Goal: Task Accomplishment & Management: Complete application form

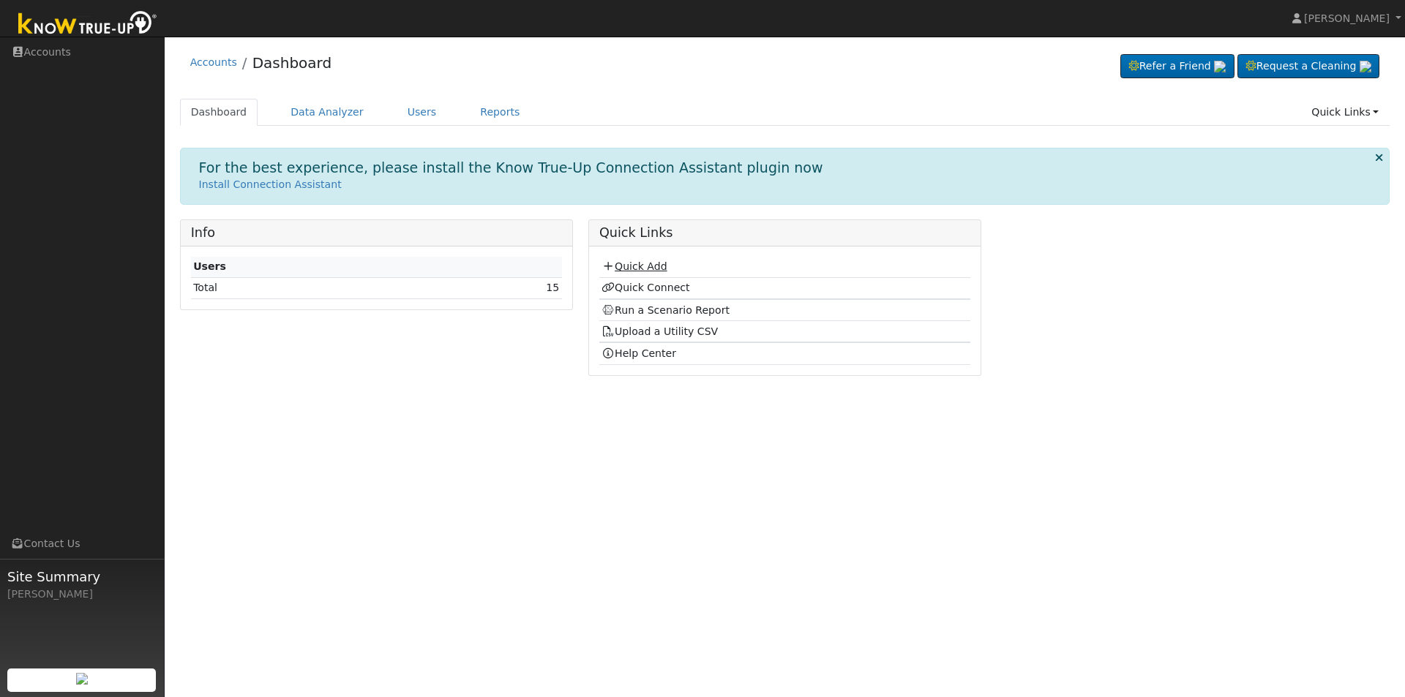
click at [623, 262] on link "Quick Add" at bounding box center [634, 267] width 65 height 12
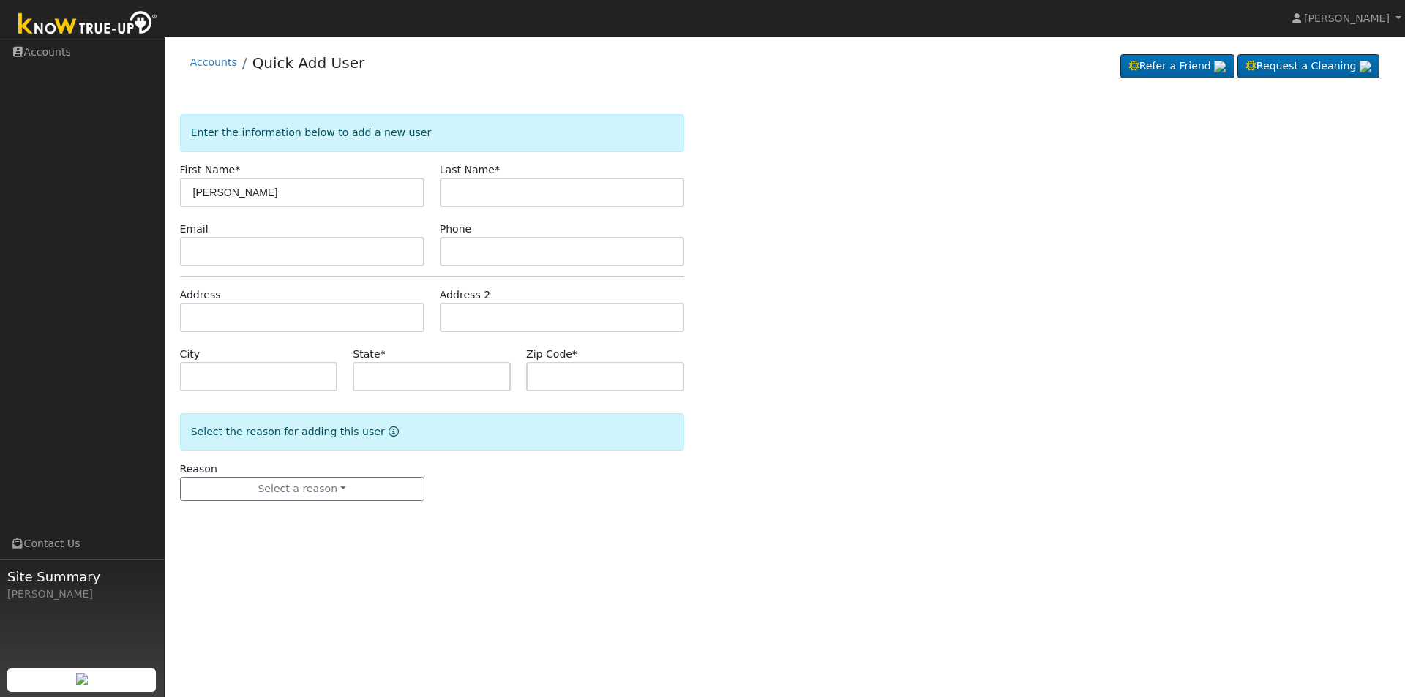
type input "Noelle"
type input "Anderson"
type input "noellejeschien@mac.com"
type input "5595799816"
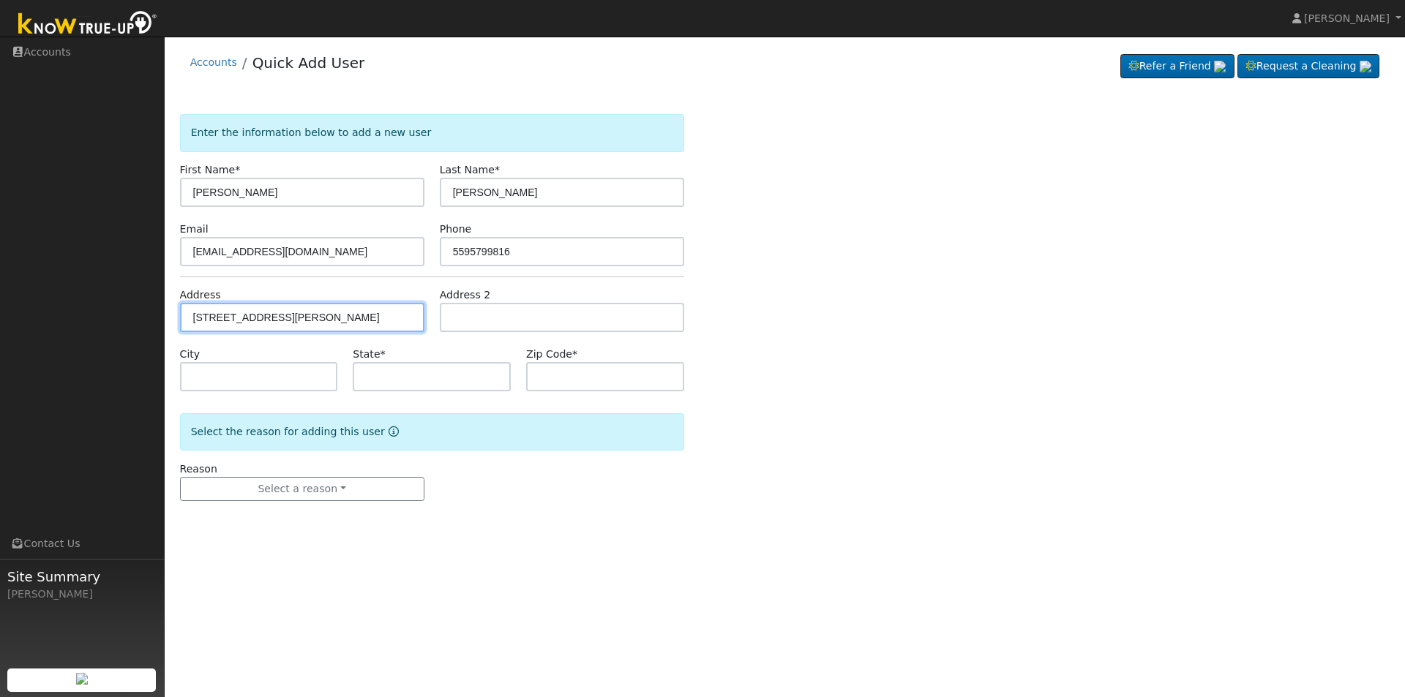
type input "855 East Peralta Way"
type input "Fresno"
type input "CA"
type input "93704"
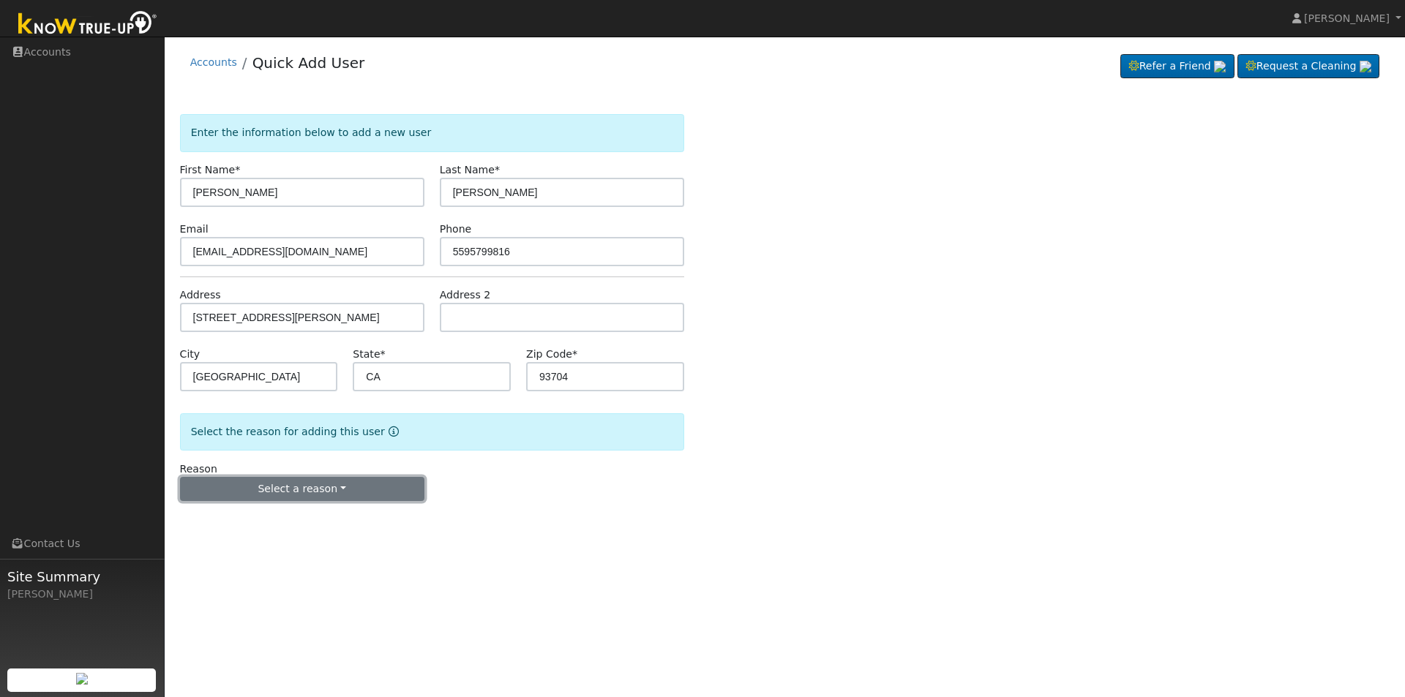
click at [337, 479] on button "Select a reason" at bounding box center [302, 489] width 244 height 25
click at [313, 545] on link "New customer adding solar" at bounding box center [262, 540] width 162 height 20
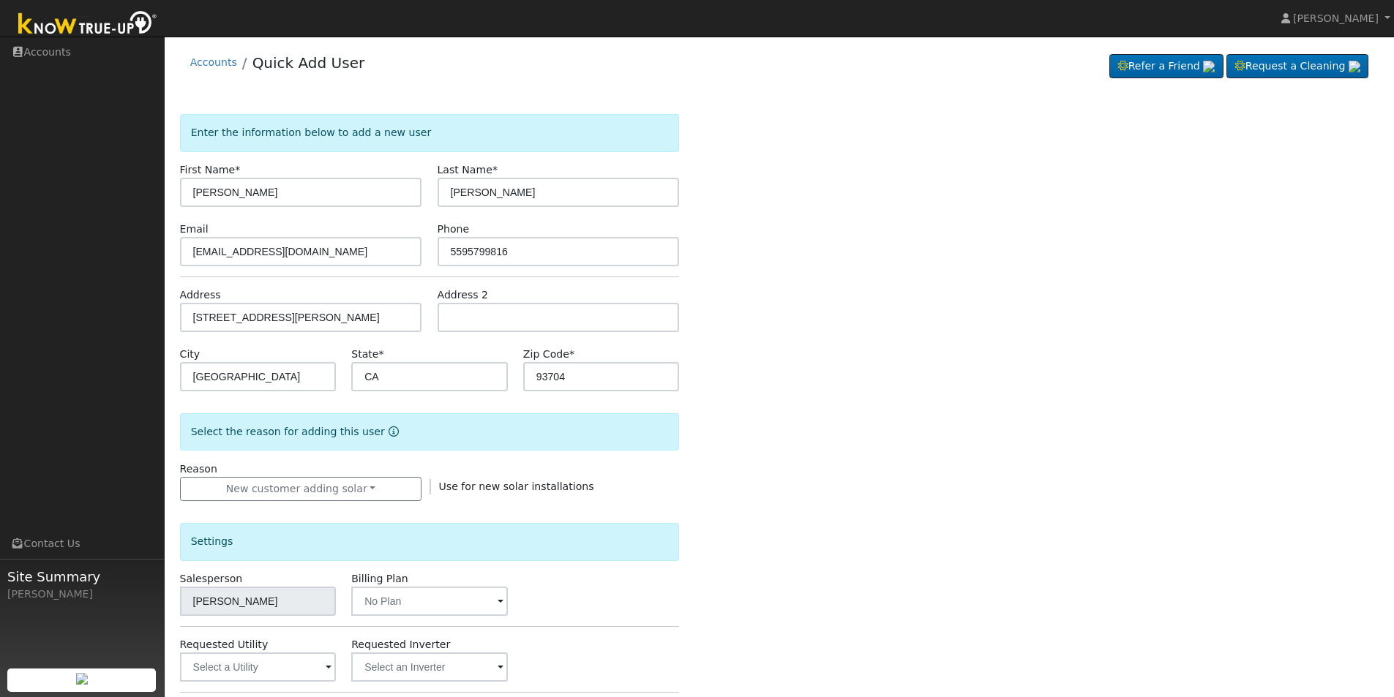
scroll to position [220, 0]
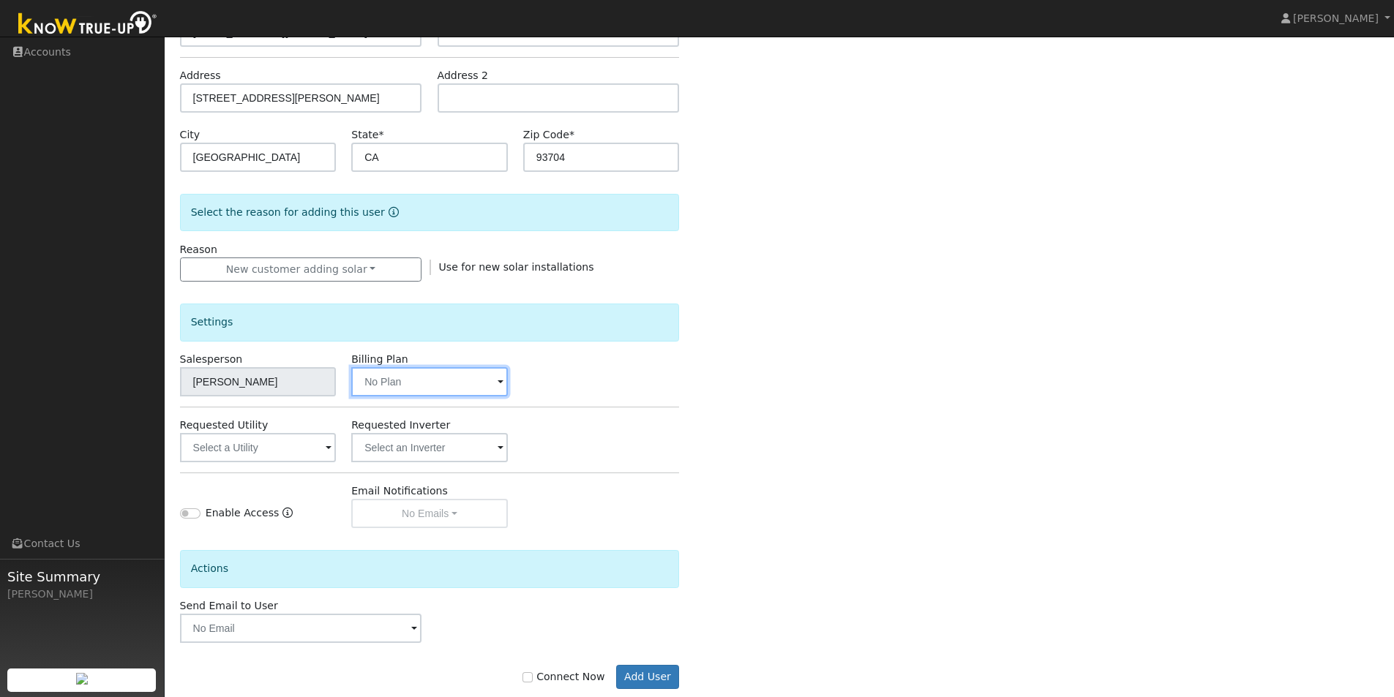
click at [447, 386] on input "text" at bounding box center [429, 381] width 157 height 29
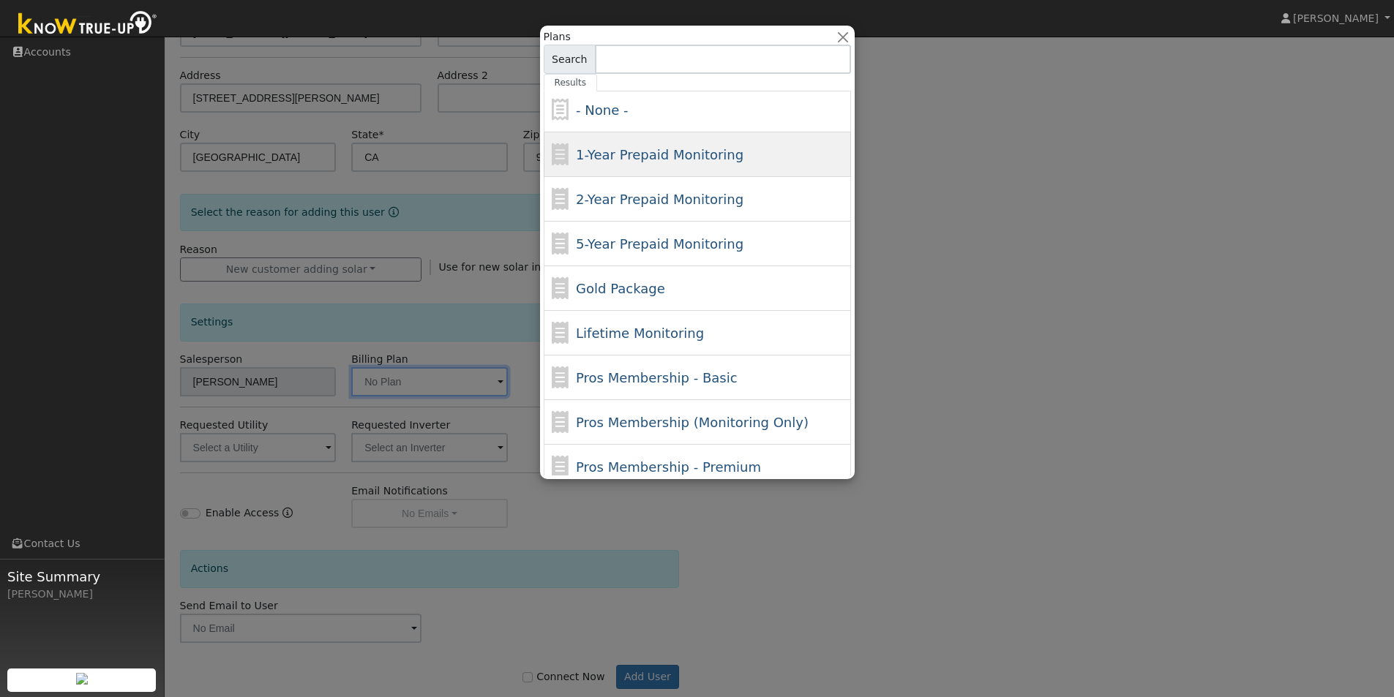
scroll to position [0, 0]
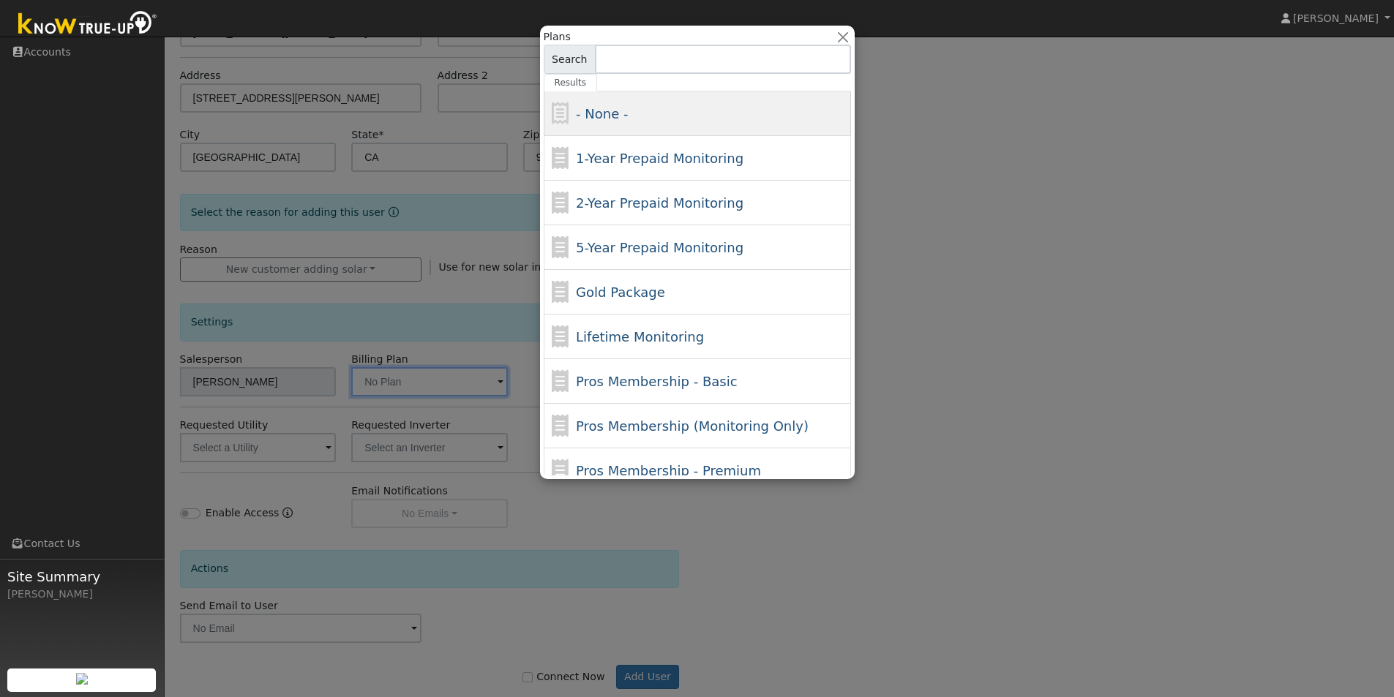
click at [618, 109] on span "- None -" at bounding box center [602, 113] width 52 height 15
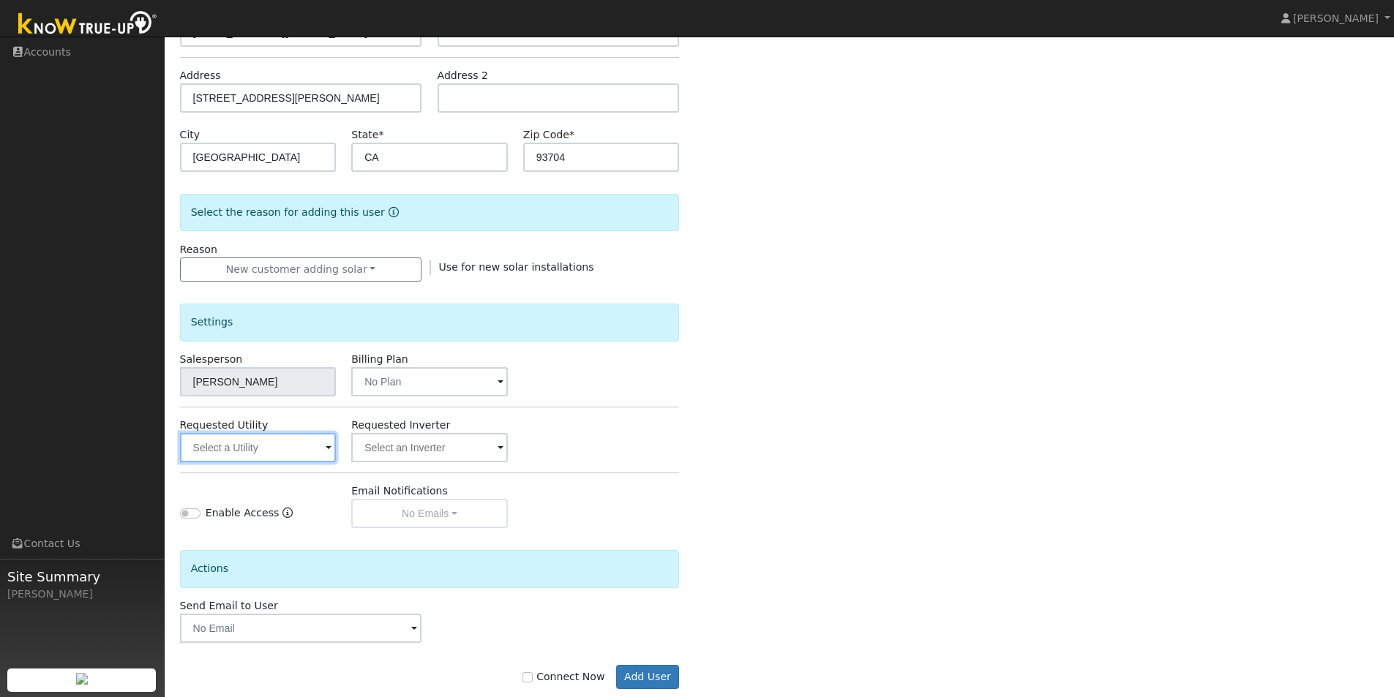
click at [299, 452] on input "text" at bounding box center [258, 447] width 157 height 29
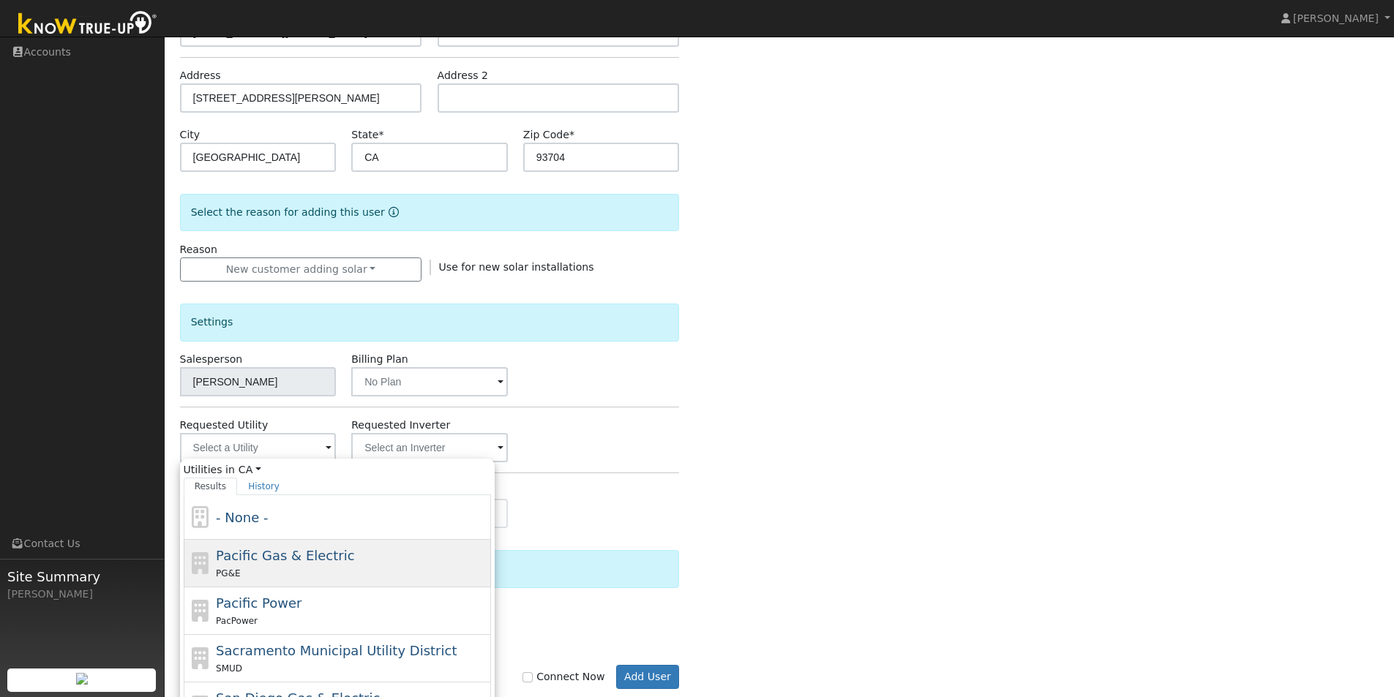
click at [247, 567] on div "PG&E" at bounding box center [352, 573] width 272 height 15
type input "Pacific Gas & Electric"
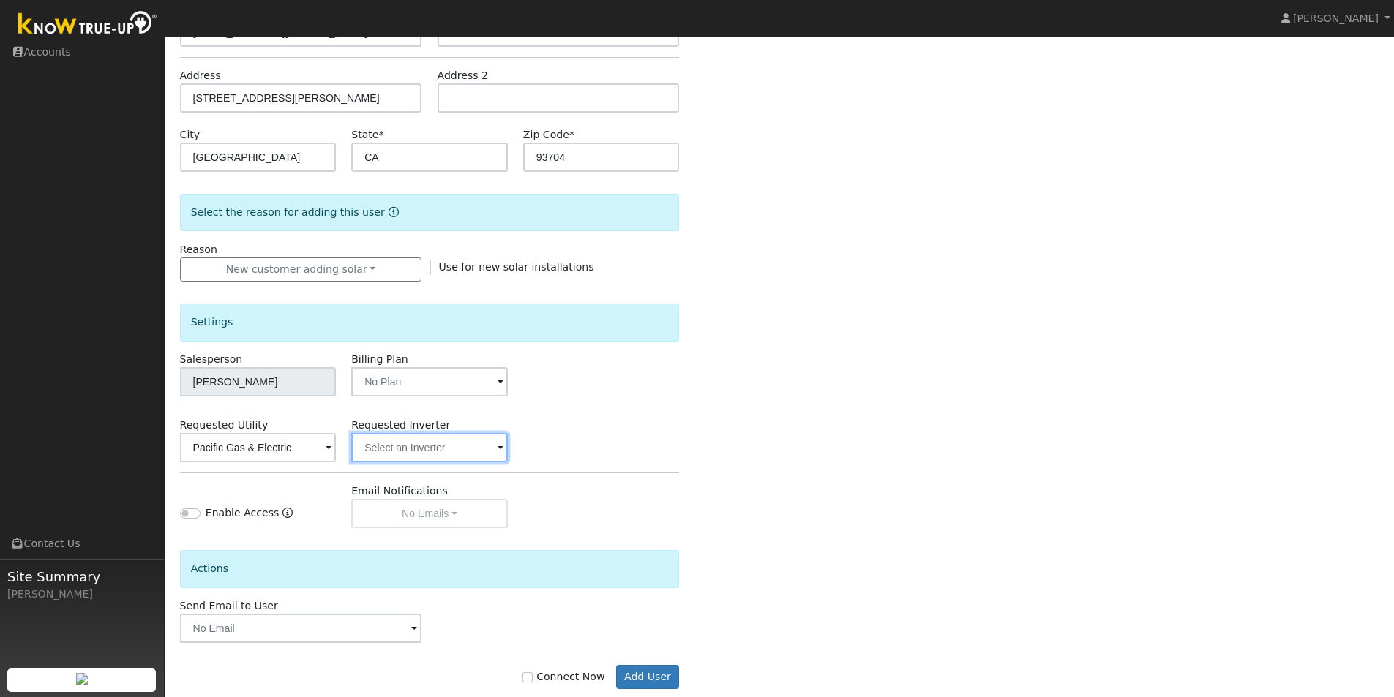
click at [457, 445] on input "text" at bounding box center [429, 447] width 157 height 29
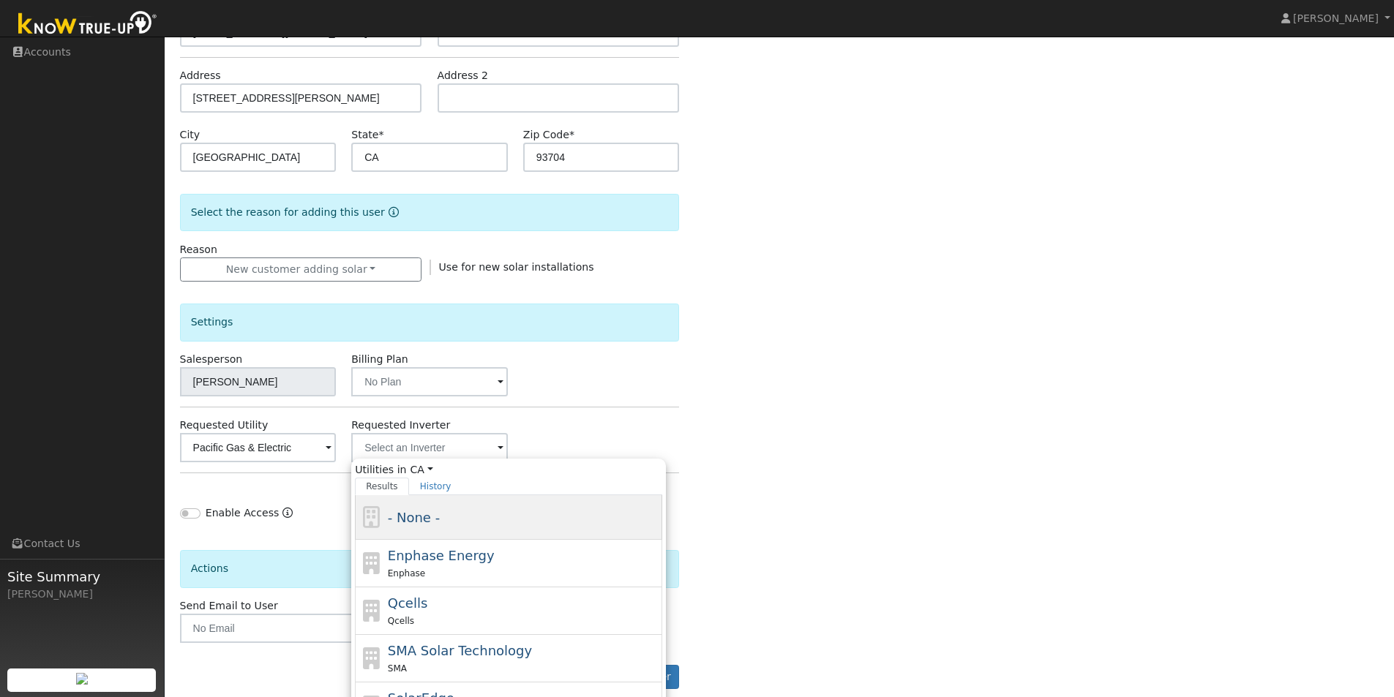
click at [415, 517] on span "- None -" at bounding box center [414, 517] width 52 height 15
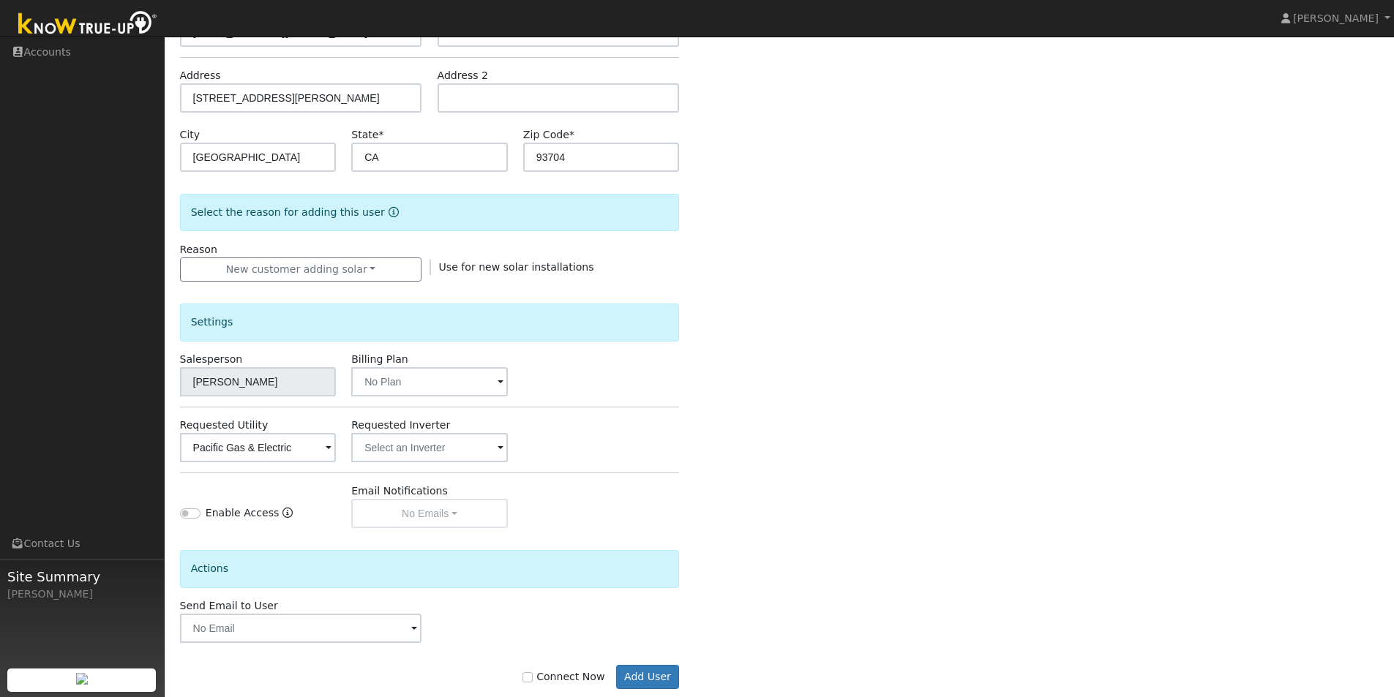
scroll to position [248, 0]
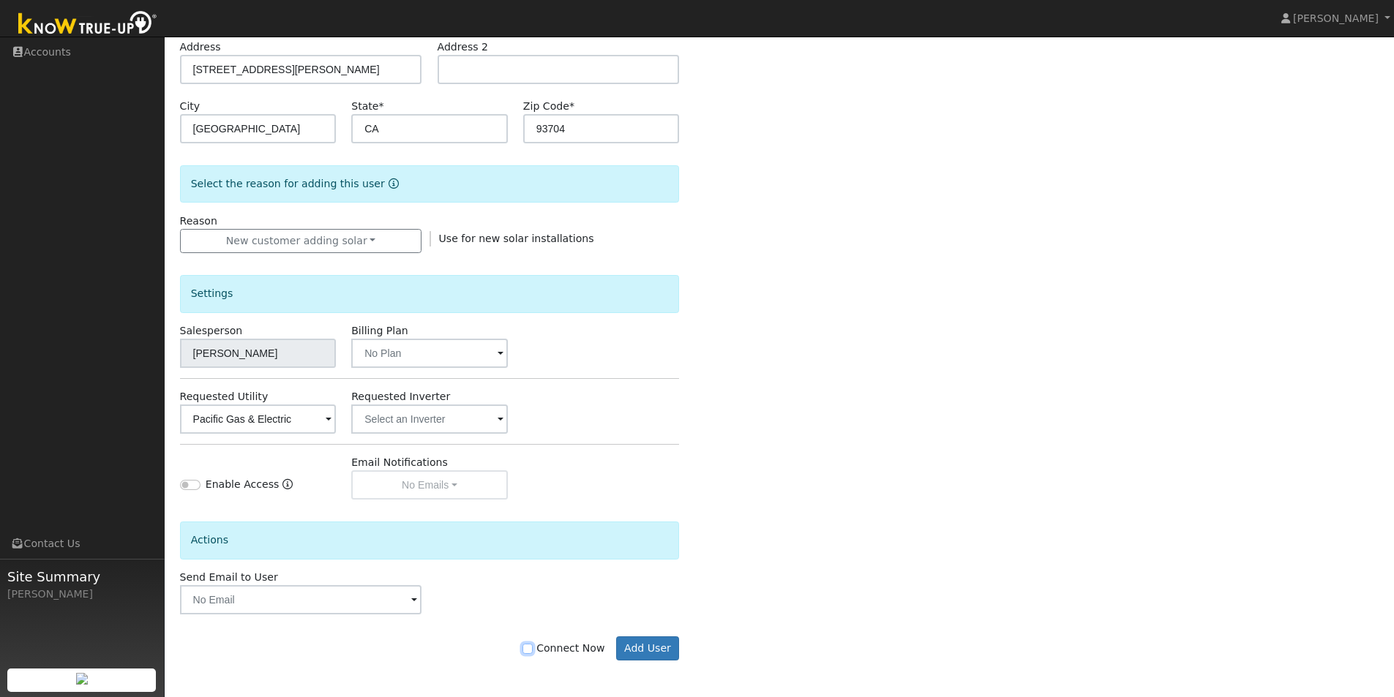
click at [533, 651] on input "Connect Now" at bounding box center [528, 649] width 10 height 10
checkbox input "true"
click at [654, 648] on button "Add User" at bounding box center [648, 649] width 64 height 25
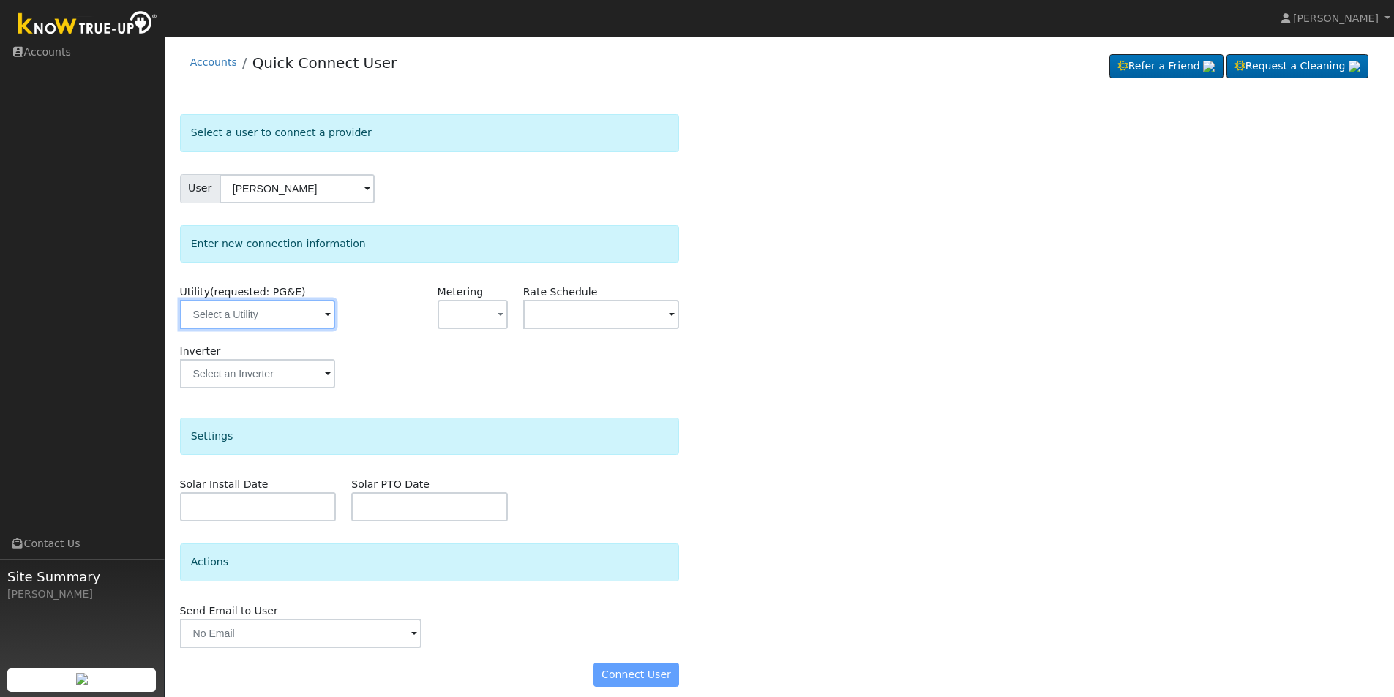
drag, startPoint x: 320, startPoint y: 324, endPoint x: 321, endPoint y: 333, distance: 8.8
click at [321, 333] on div "Utility (requested: PG&E)" at bounding box center [258, 314] width 172 height 59
click at [326, 318] on span at bounding box center [328, 315] width 6 height 17
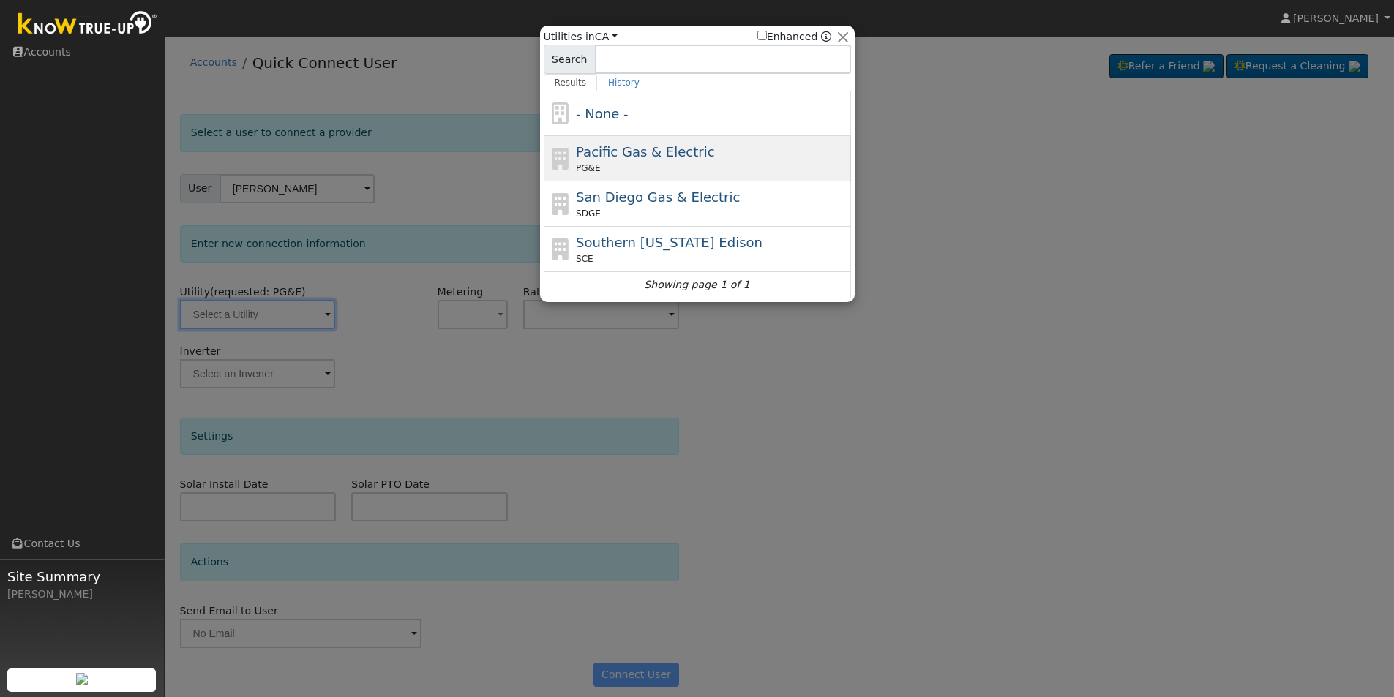
click at [649, 149] on span "Pacific Gas & Electric" at bounding box center [645, 151] width 138 height 15
type input "PG&E"
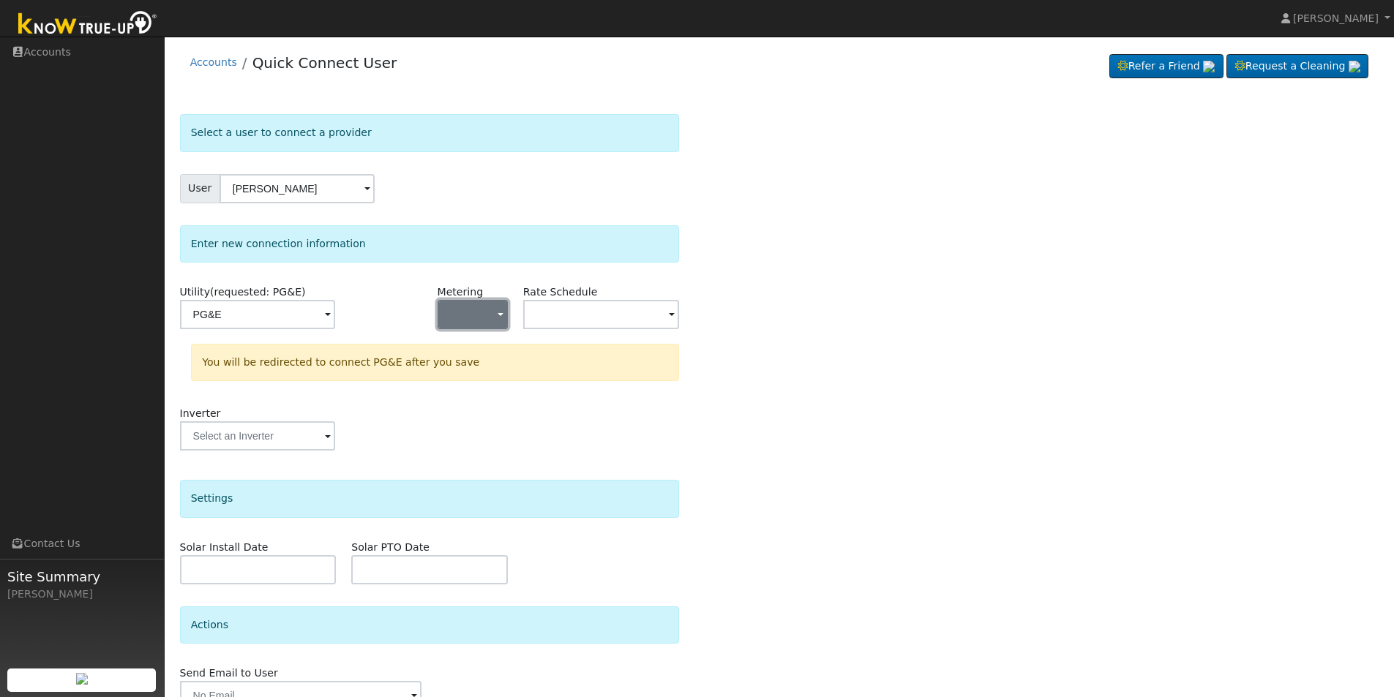
click at [475, 311] on button "button" at bounding box center [473, 314] width 70 height 29
click at [468, 373] on link "NEM" at bounding box center [489, 367] width 102 height 20
click at [643, 323] on input "text" at bounding box center [601, 314] width 157 height 29
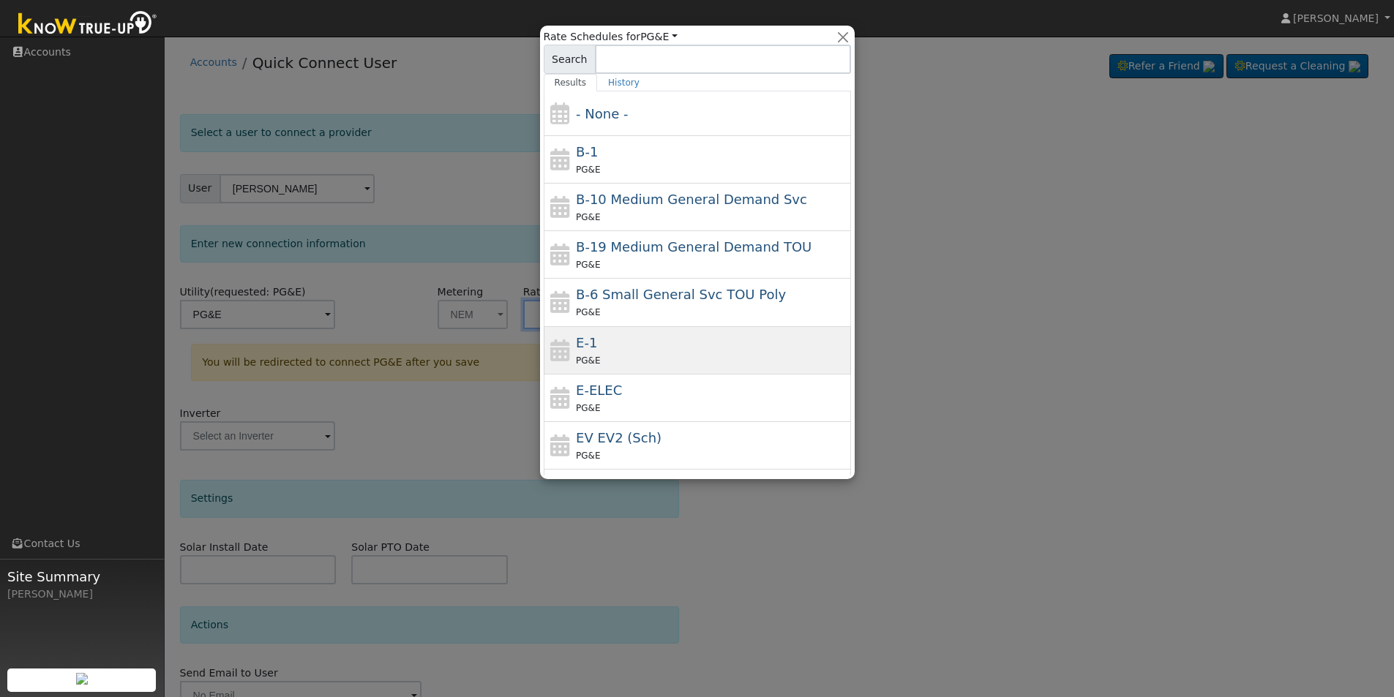
click at [647, 353] on div "PG&E" at bounding box center [712, 360] width 272 height 15
type input "E-1"
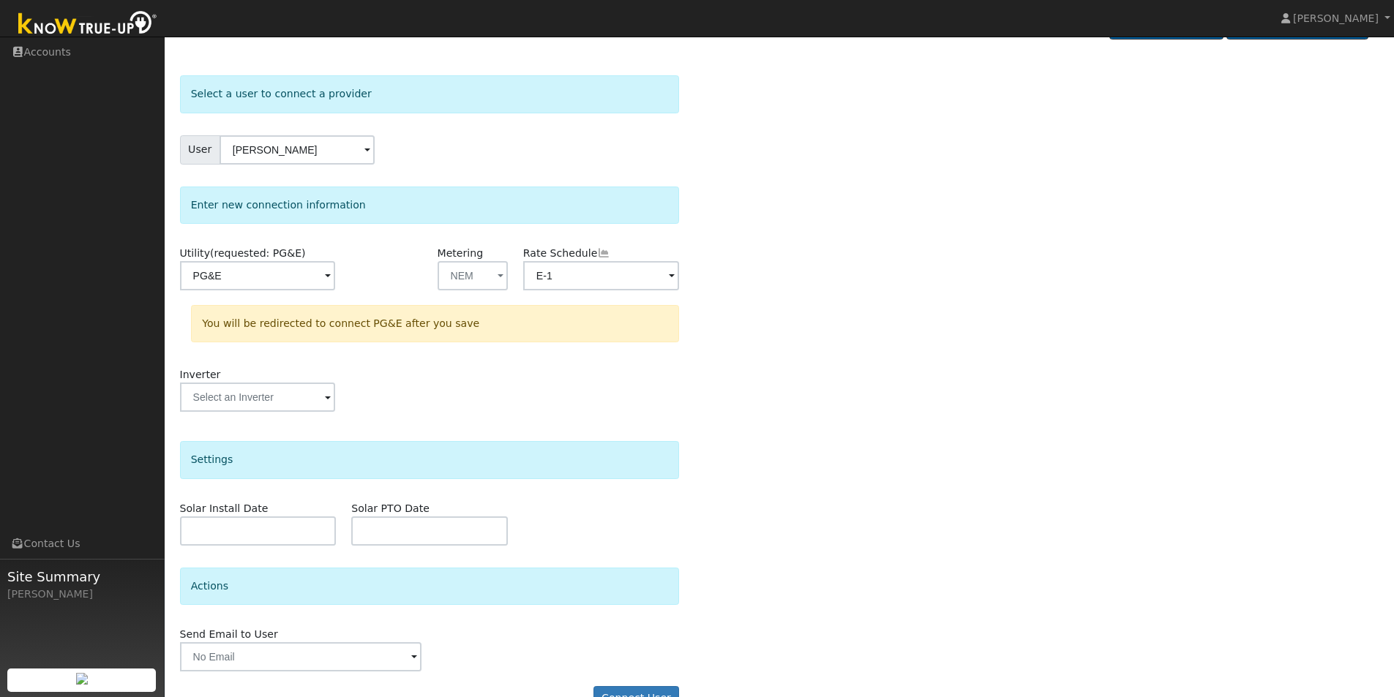
scroll to position [75, 0]
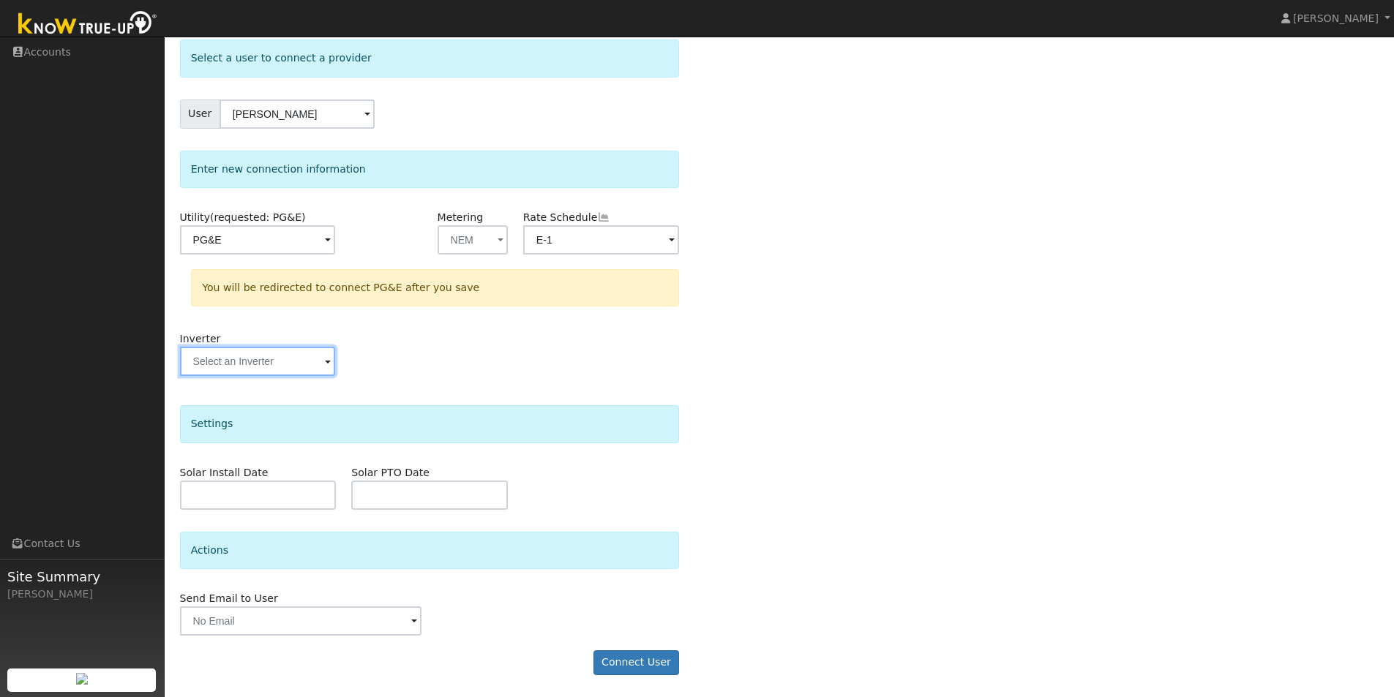
click at [281, 364] on input "text" at bounding box center [257, 361] width 155 height 29
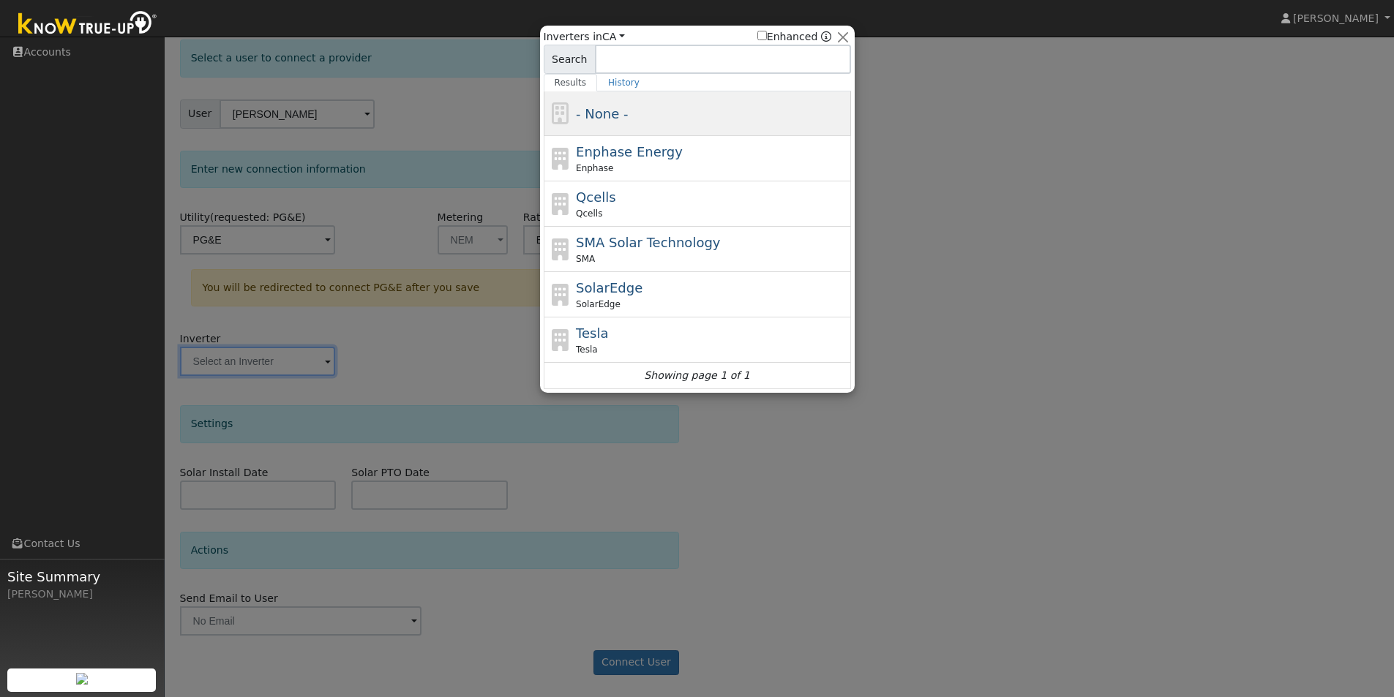
click at [632, 116] on div "- None -" at bounding box center [712, 114] width 272 height 20
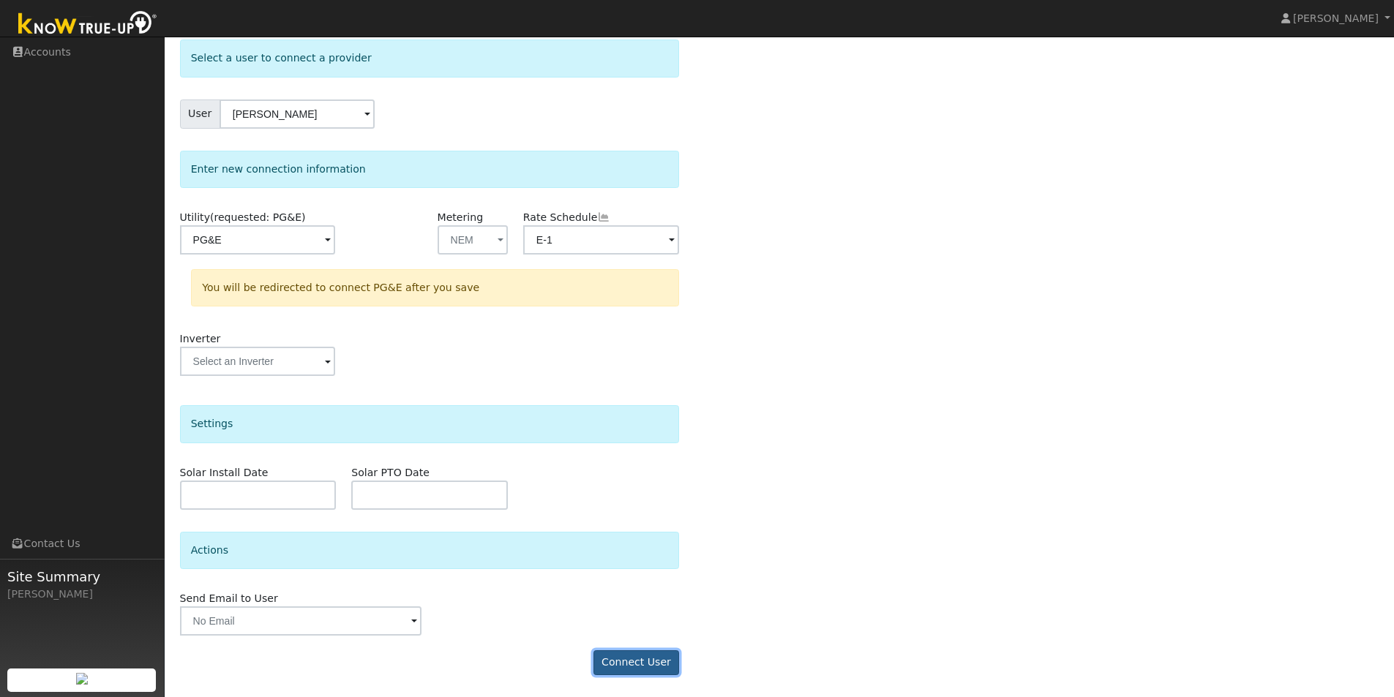
click at [650, 665] on button "Connect User" at bounding box center [637, 663] width 86 height 25
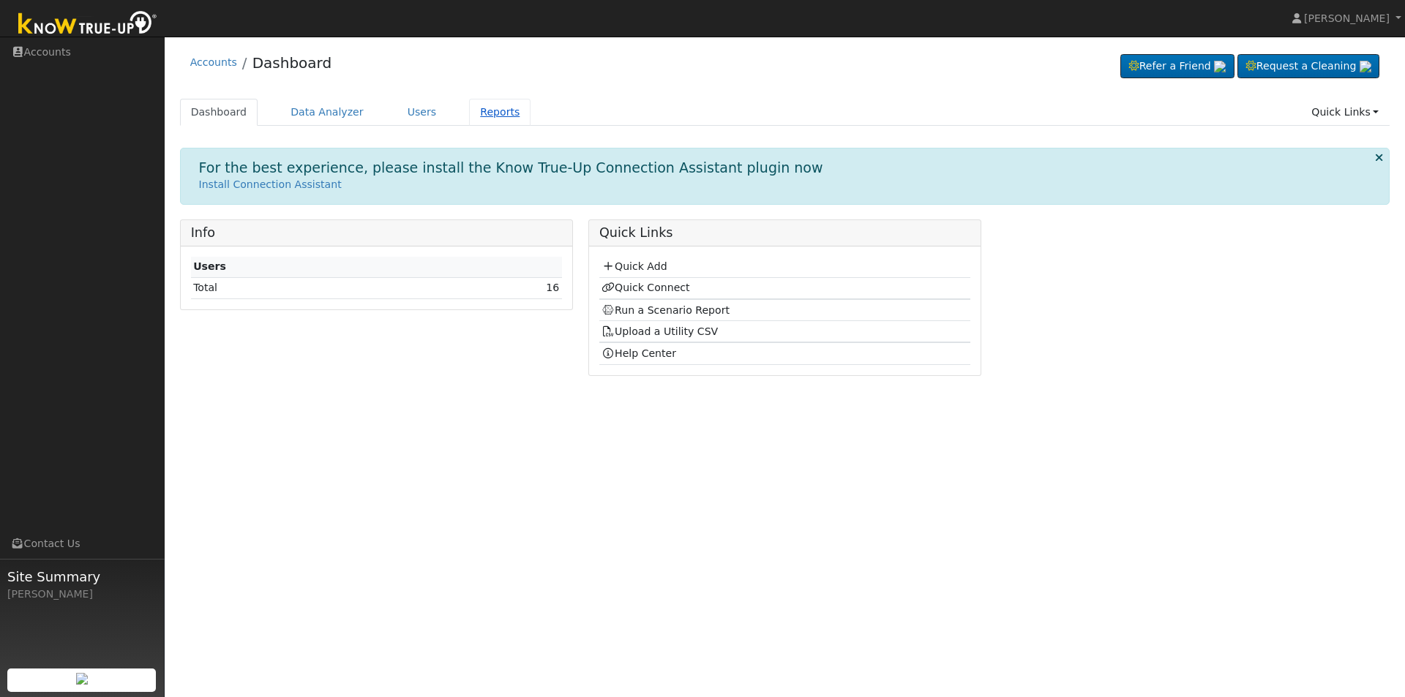
click at [469, 119] on link "Reports" at bounding box center [499, 112] width 61 height 27
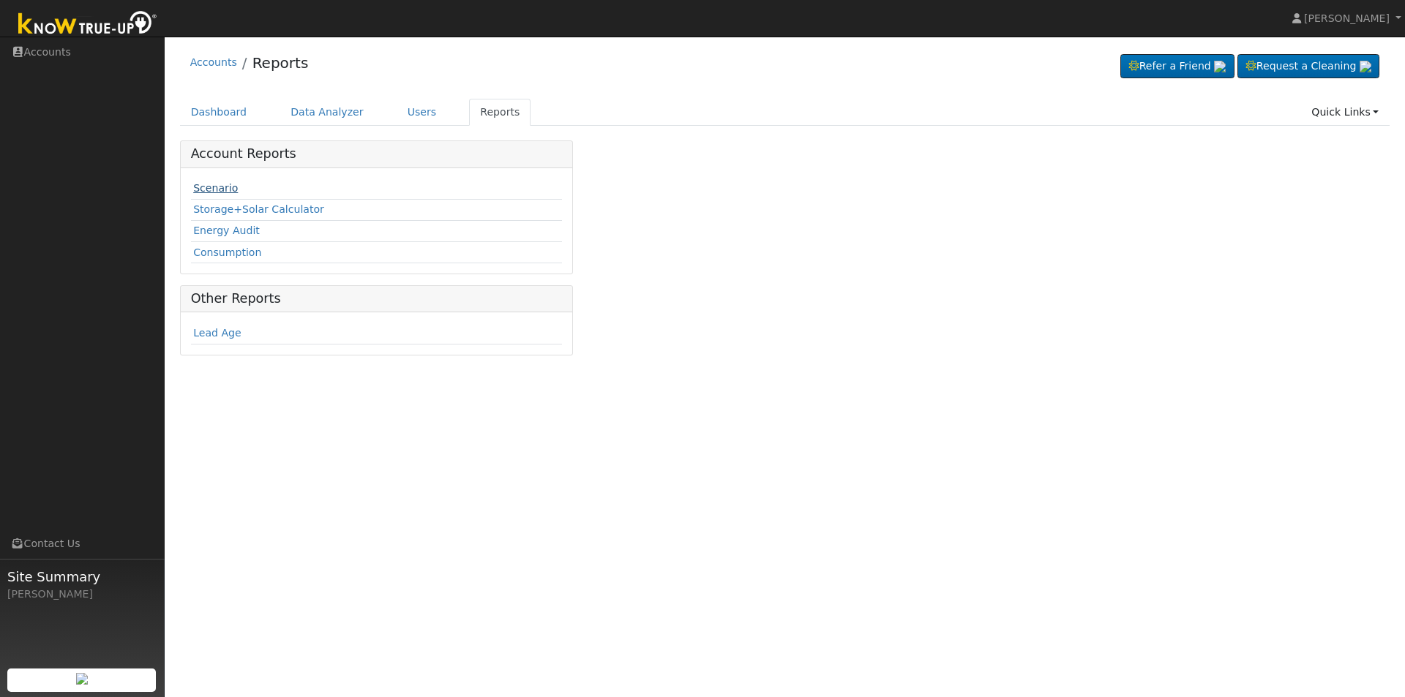
click at [212, 193] on link "Scenario" at bounding box center [215, 188] width 45 height 12
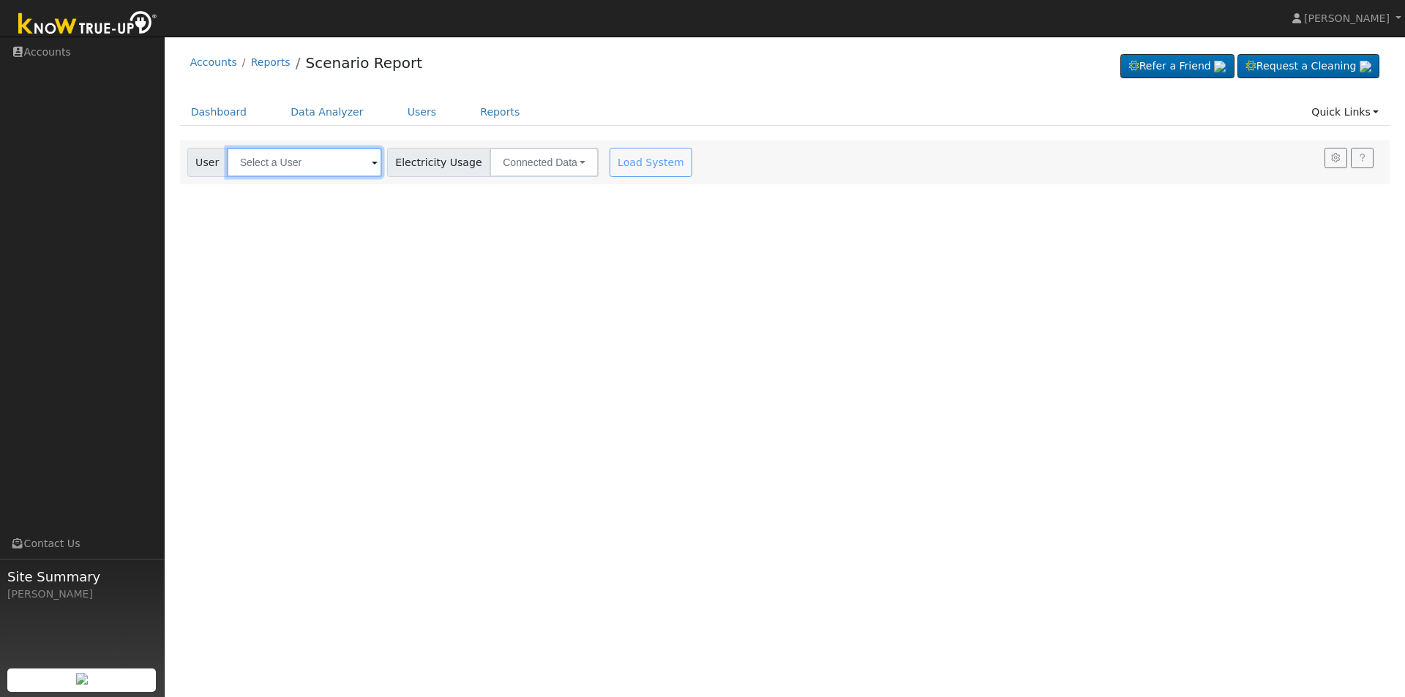
click at [277, 173] on input "text" at bounding box center [304, 162] width 155 height 29
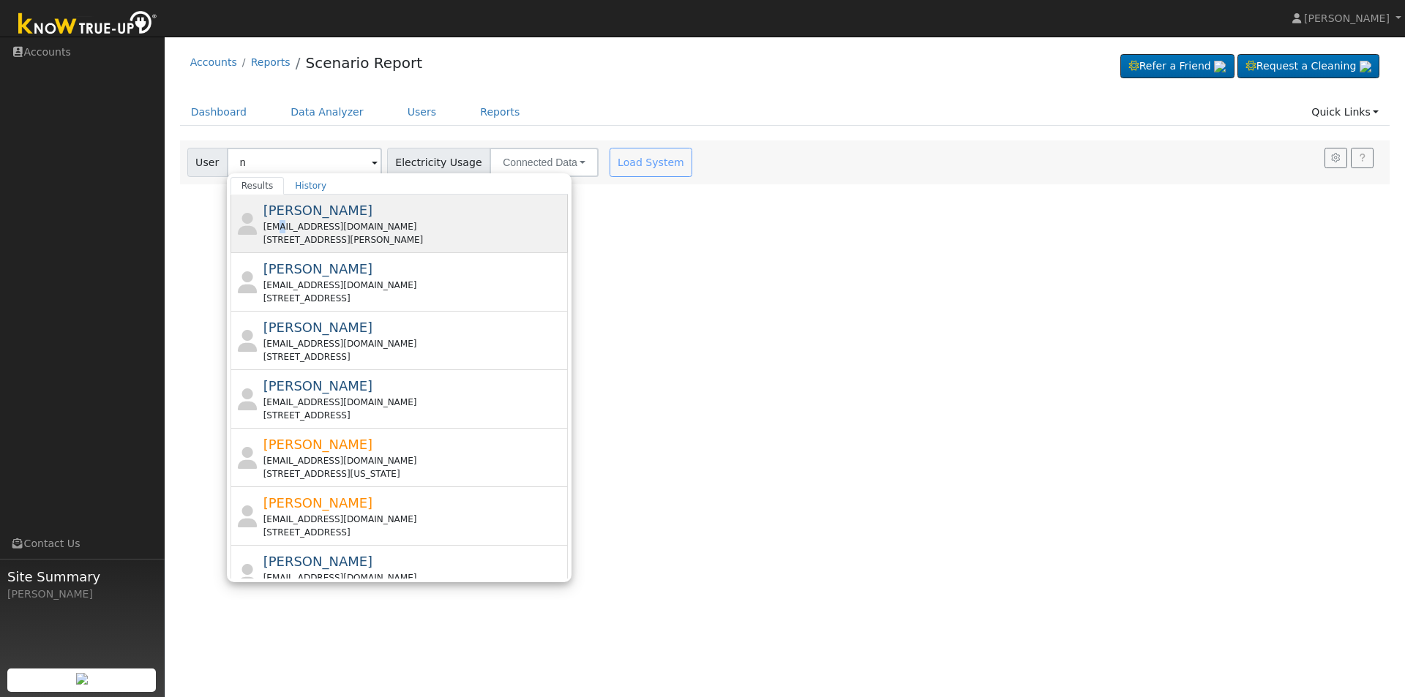
click at [274, 228] on div "noellejeschien@mac.com" at bounding box center [414, 226] width 302 height 13
type input "Noelle Anderson"
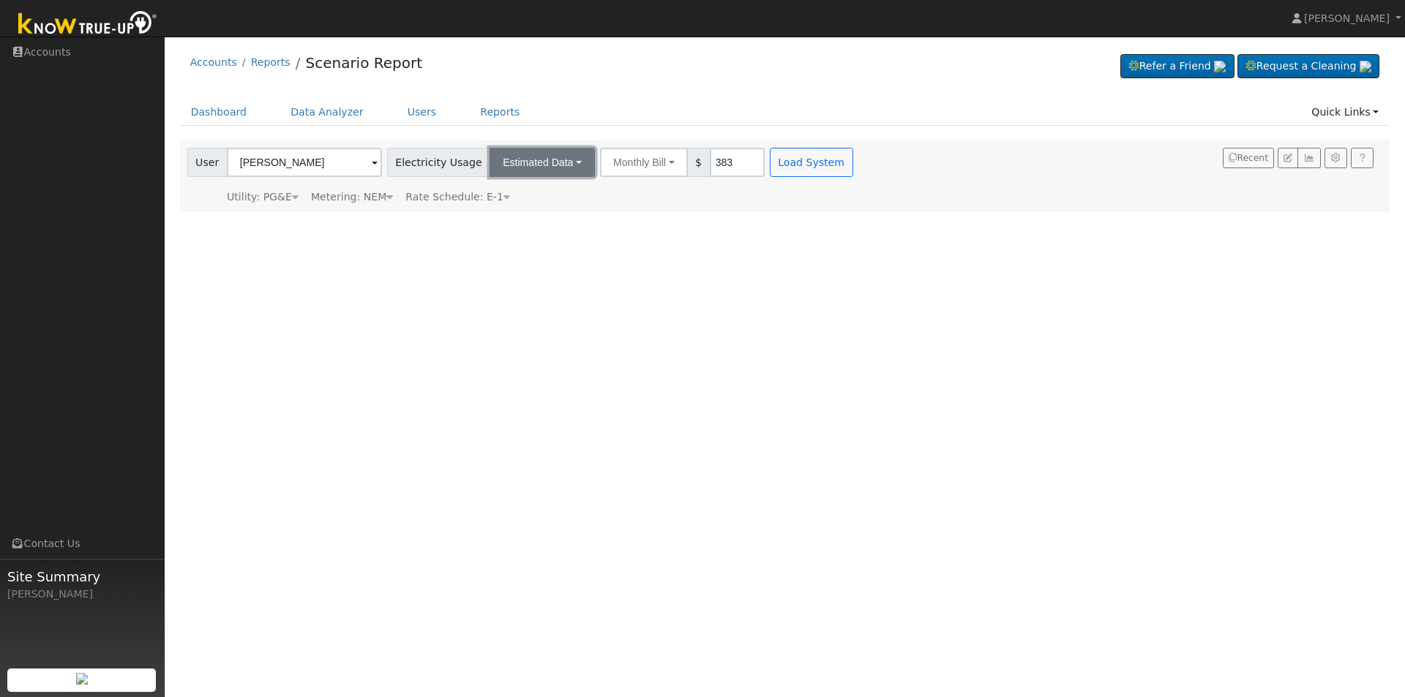
click at [536, 160] on button "Estimated Data" at bounding box center [542, 162] width 105 height 29
click at [525, 201] on link "Connected Data" at bounding box center [542, 194] width 104 height 20
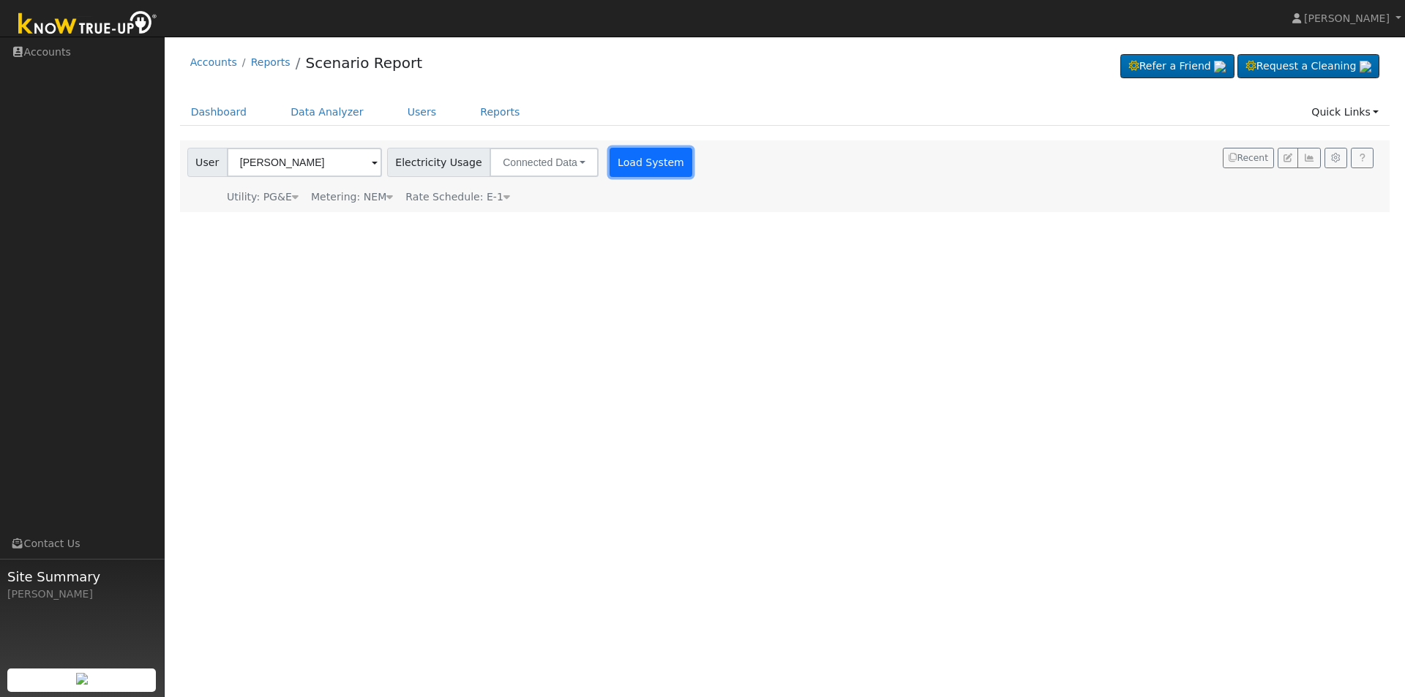
click at [613, 169] on button "Load System" at bounding box center [651, 162] width 83 height 29
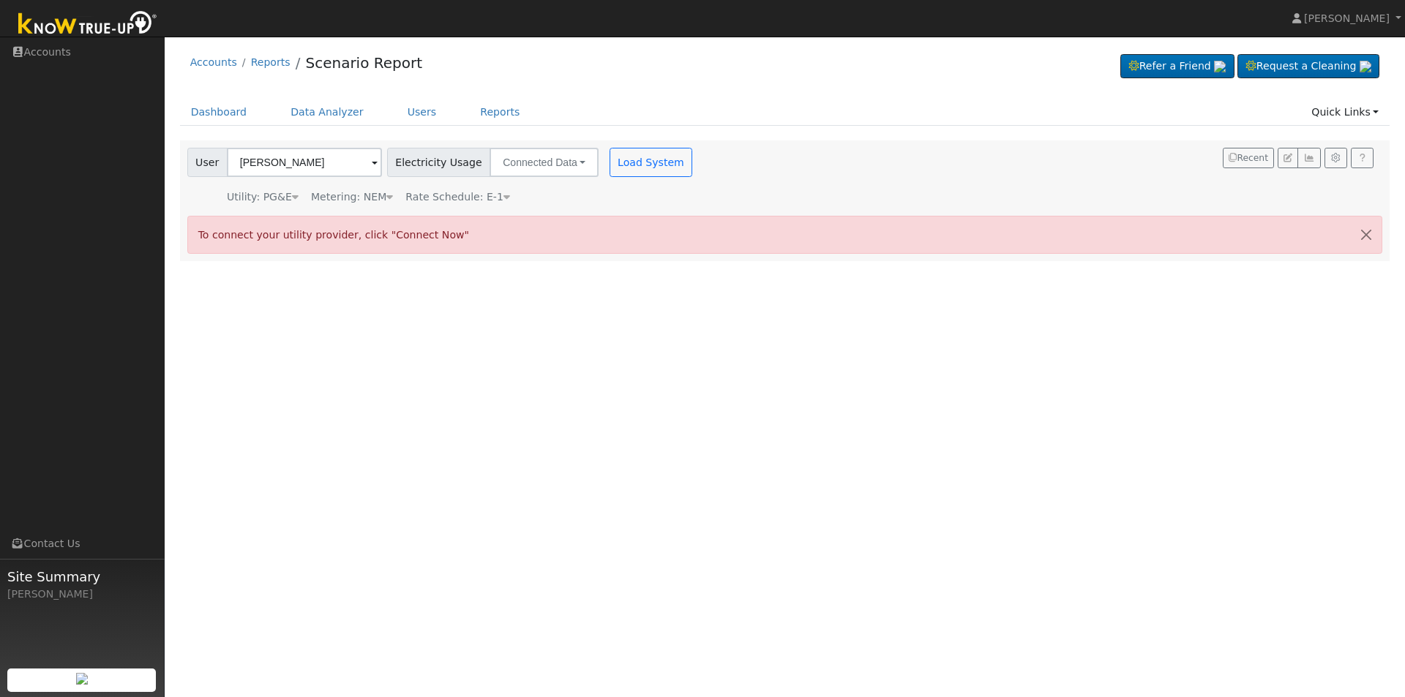
click at [388, 307] on div "User Profile First name Last name Email Email Notifications No Emails No Emails…" at bounding box center [785, 367] width 1241 height 661
click at [525, 160] on button "Connected Data" at bounding box center [544, 162] width 109 height 29
click at [272, 201] on div "Utility: PG&E" at bounding box center [263, 197] width 72 height 15
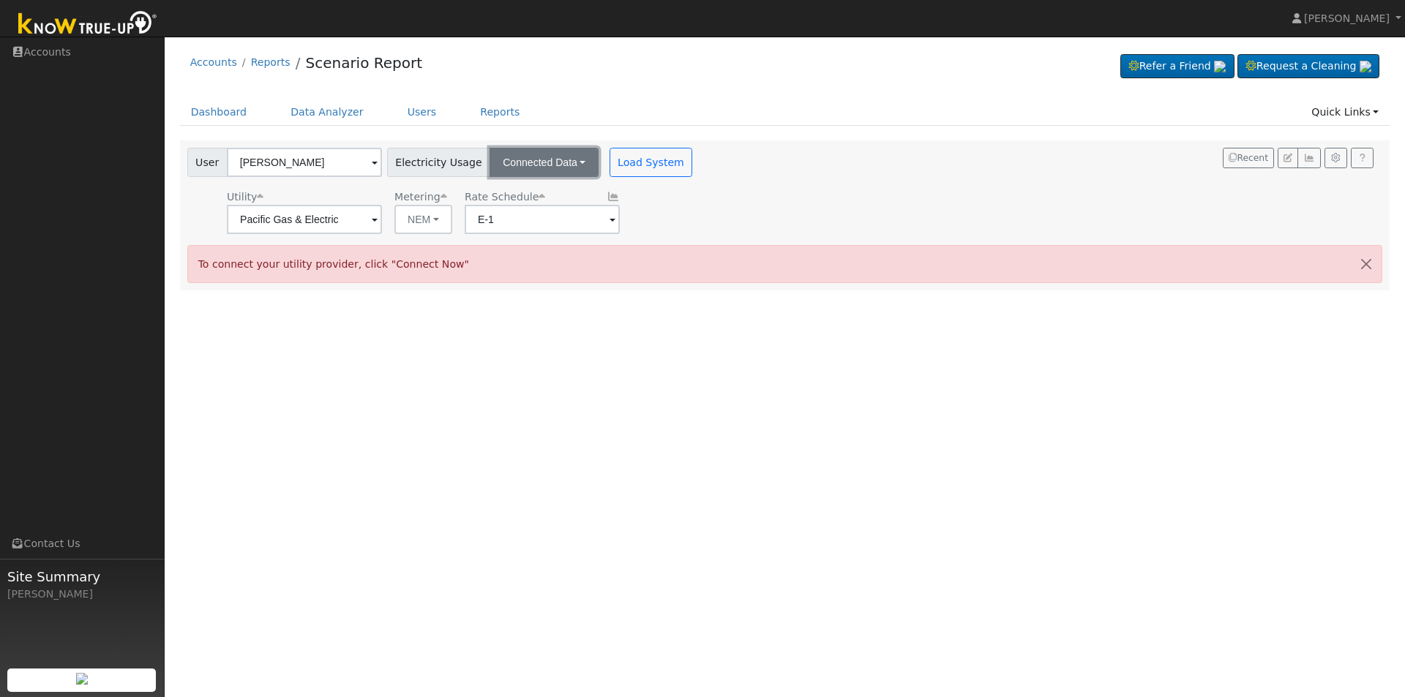
click at [521, 156] on button "Connected Data" at bounding box center [544, 162] width 109 height 29
click at [465, 388] on div "User Profile First name Last name Email Email Notifications No Emails No Emails…" at bounding box center [785, 367] width 1241 height 661
click at [566, 165] on button "Connected Data" at bounding box center [544, 162] width 109 height 29
click at [533, 216] on link "Estimated Data" at bounding box center [546, 216] width 104 height 20
click at [218, 116] on link "Dashboard" at bounding box center [219, 112] width 78 height 27
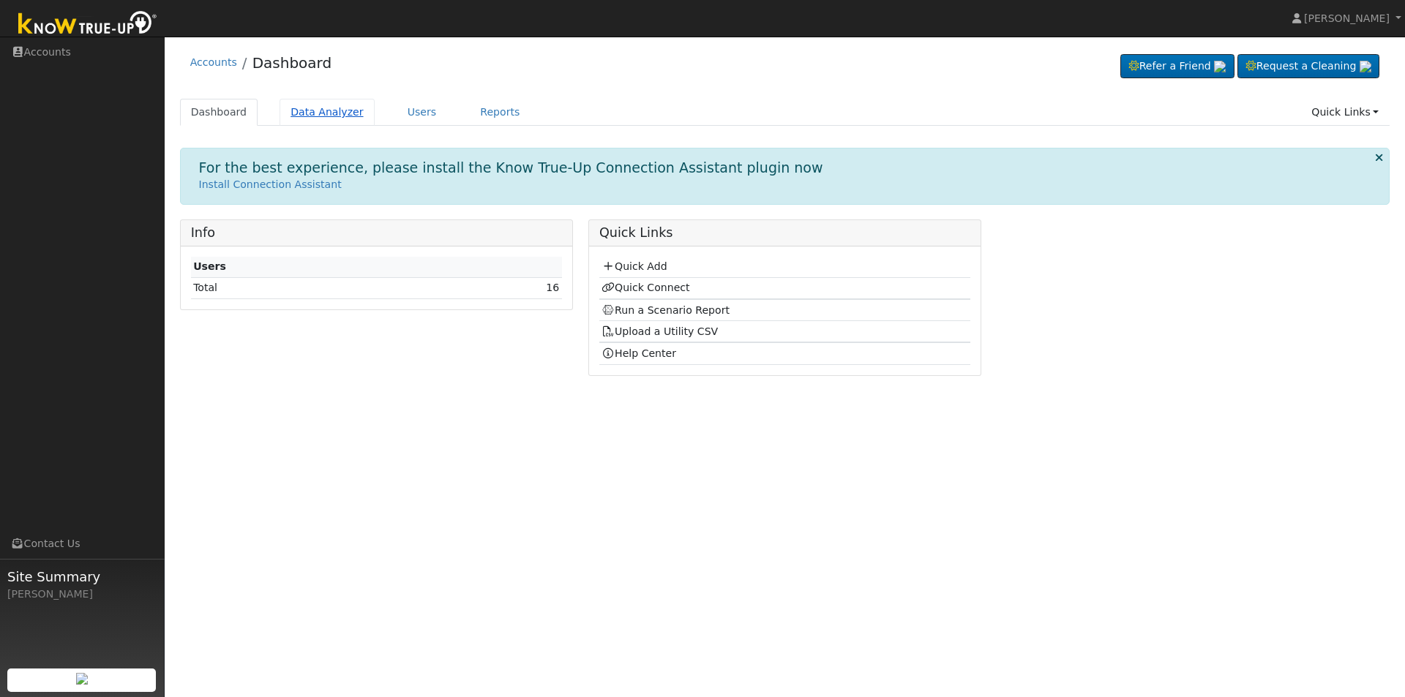
click at [329, 113] on link "Data Analyzer" at bounding box center [327, 112] width 95 height 27
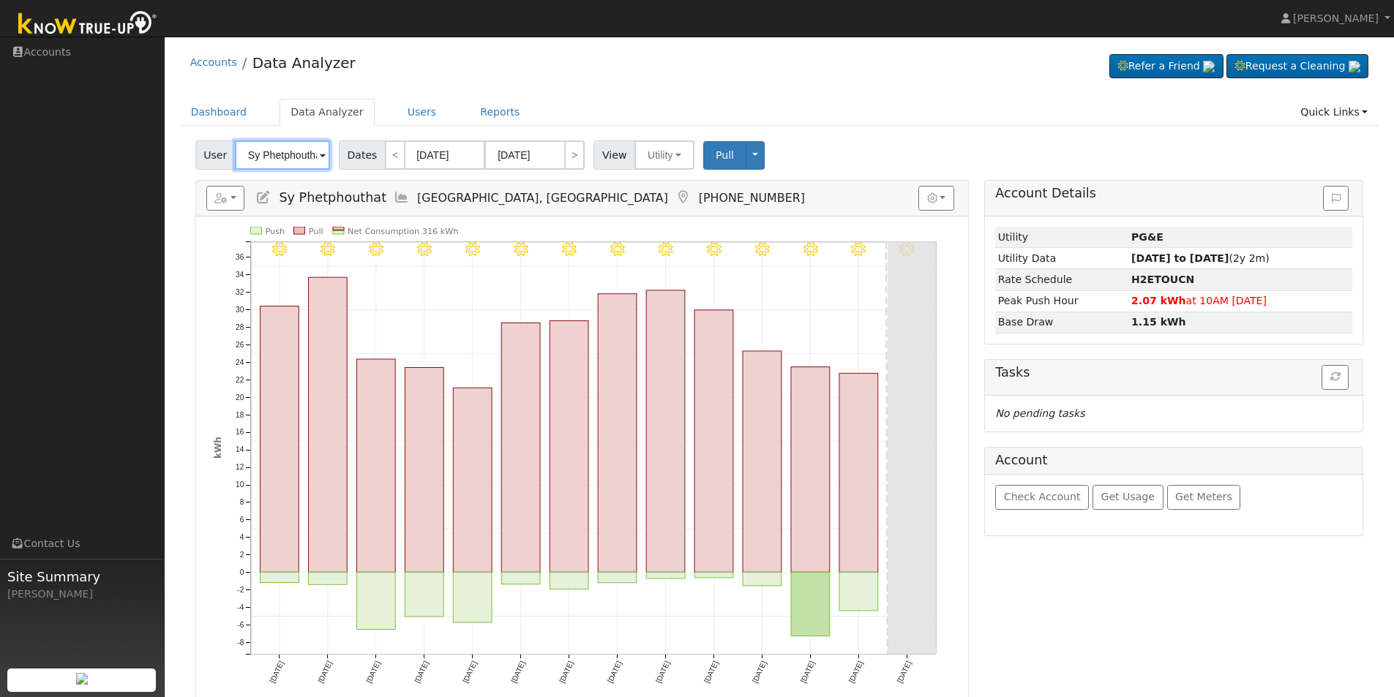
click at [315, 157] on input "Sy Phetphouthat" at bounding box center [282, 155] width 95 height 29
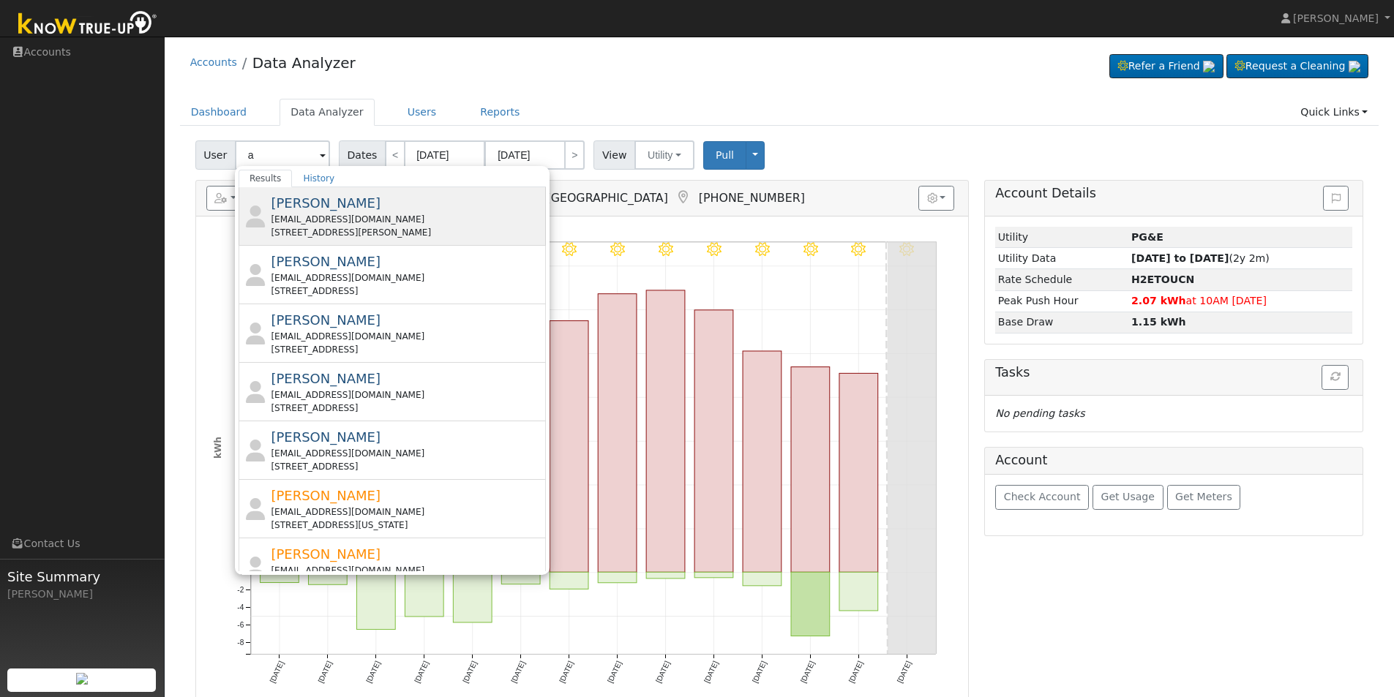
click at [361, 222] on div "noellejeschien@mac.com" at bounding box center [407, 219] width 272 height 13
type input "Noelle Anderson"
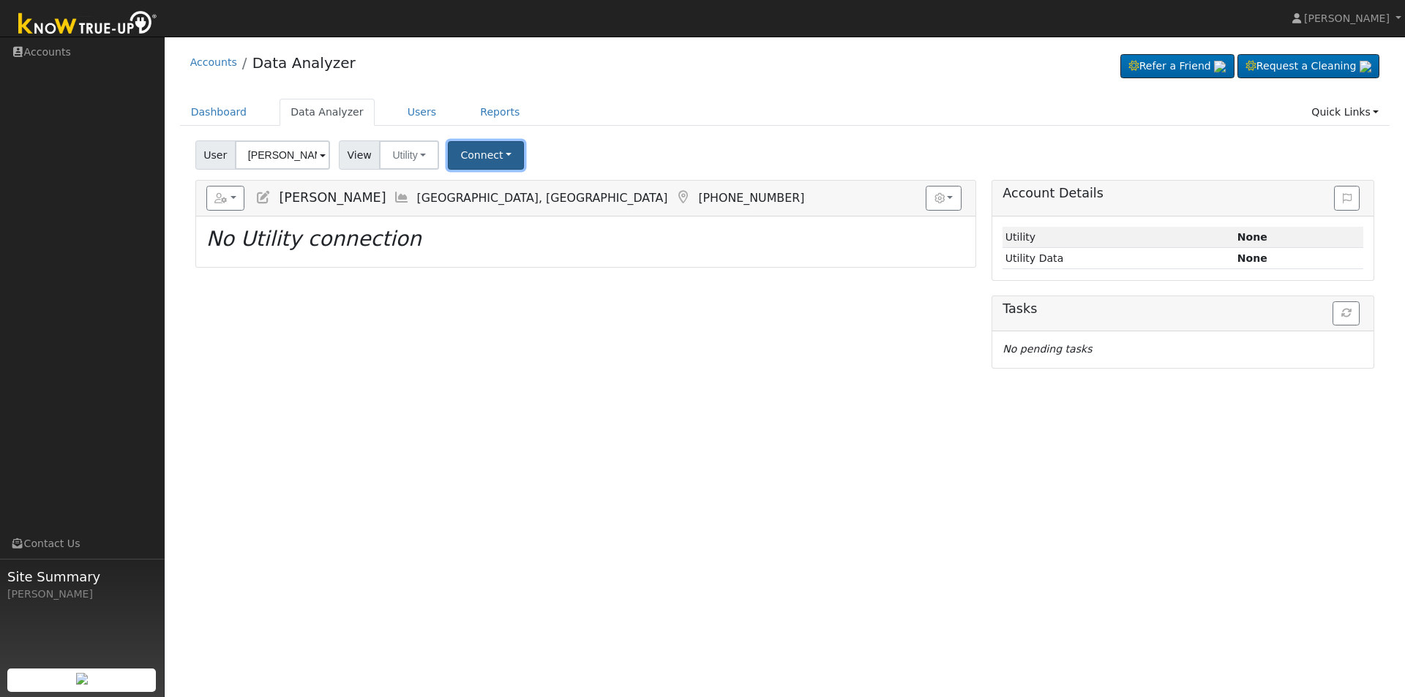
click at [478, 167] on button "Connect" at bounding box center [486, 155] width 76 height 29
click at [507, 193] on link "Select a Provider" at bounding box center [506, 187] width 114 height 20
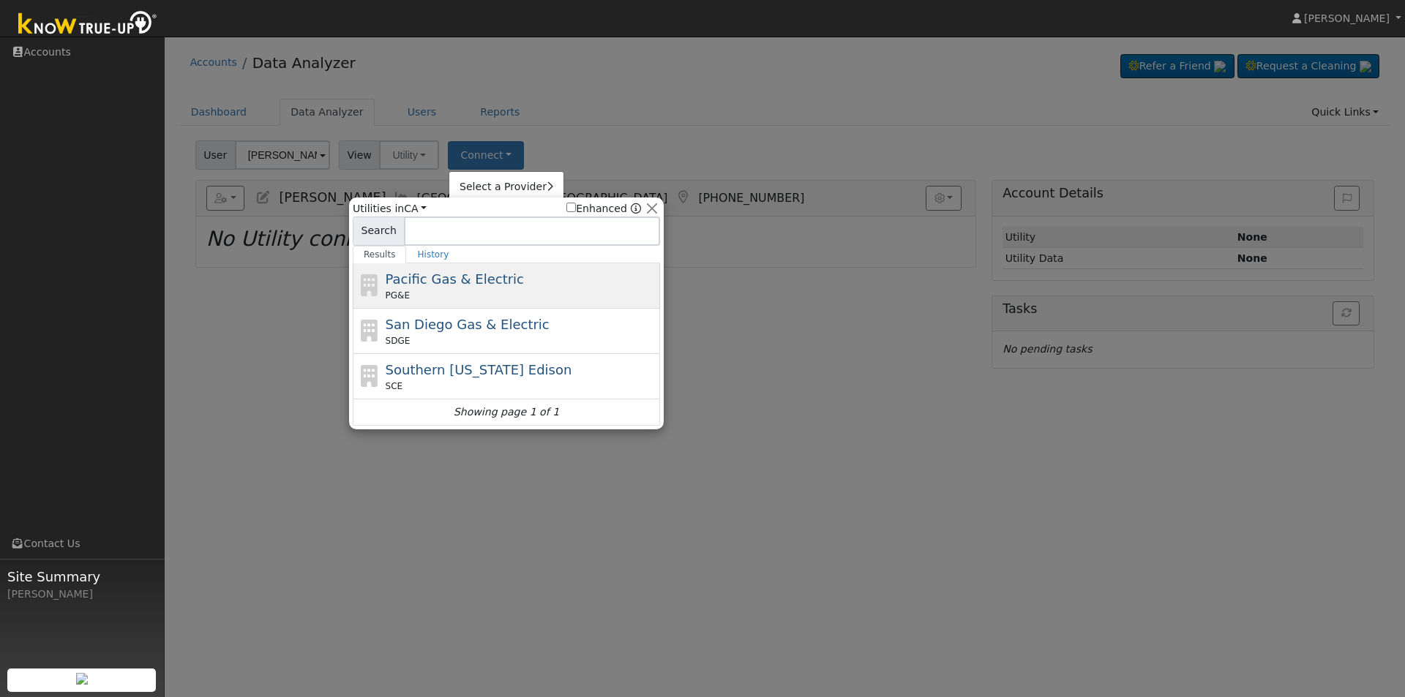
click at [525, 295] on div "PG&E" at bounding box center [522, 295] width 272 height 13
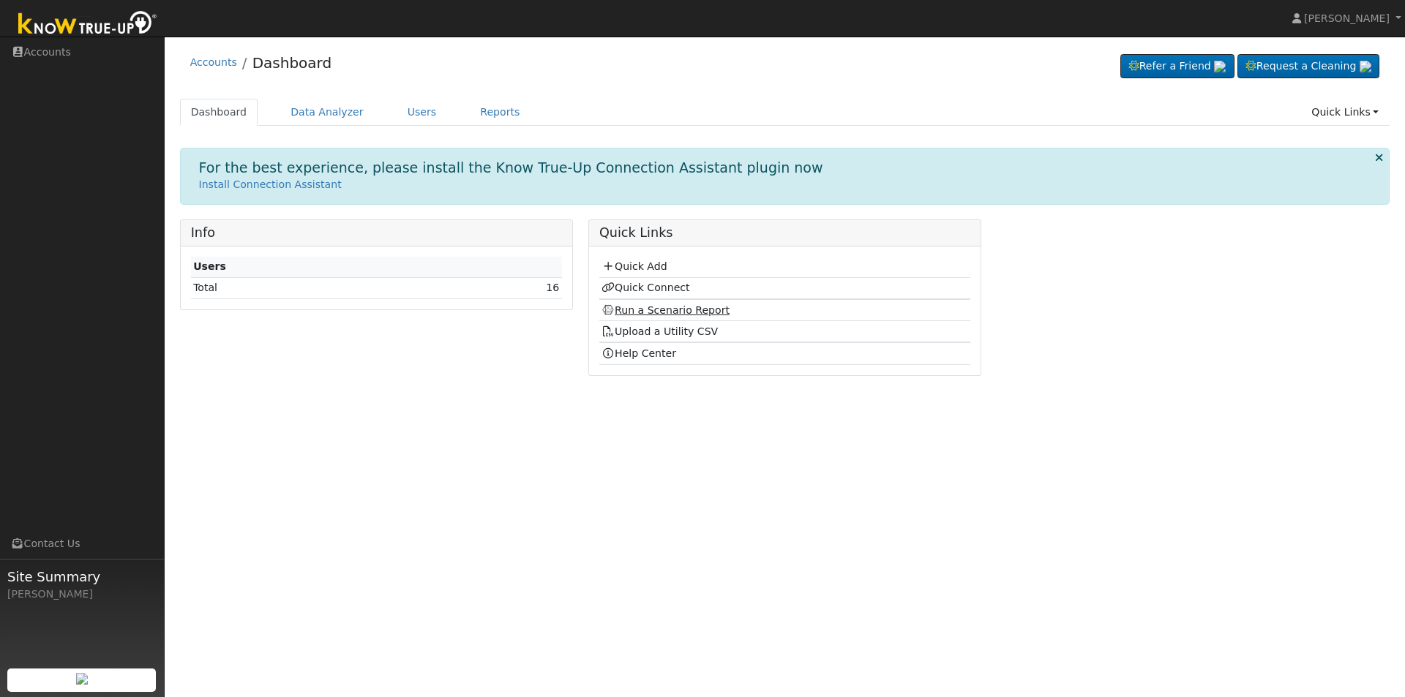
click at [651, 316] on link "Run a Scenario Report" at bounding box center [666, 310] width 128 height 12
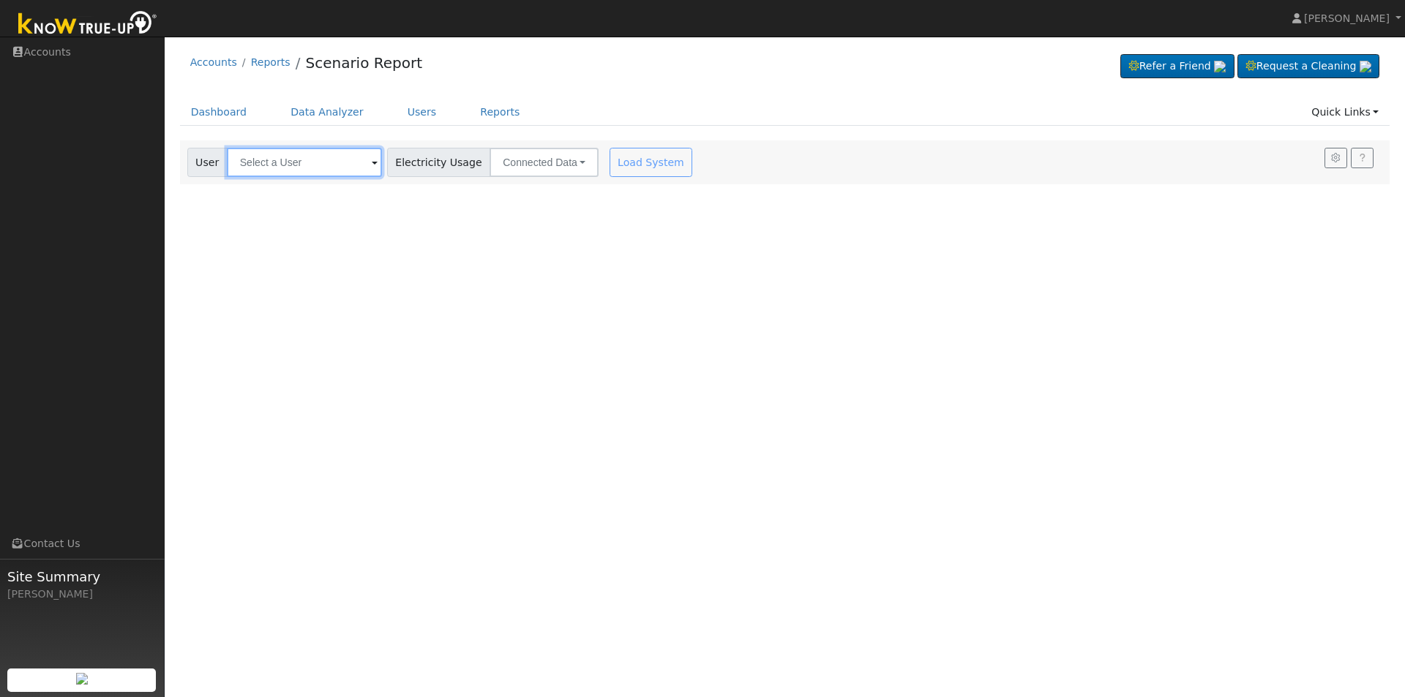
click at [285, 168] on input "text" at bounding box center [304, 162] width 155 height 29
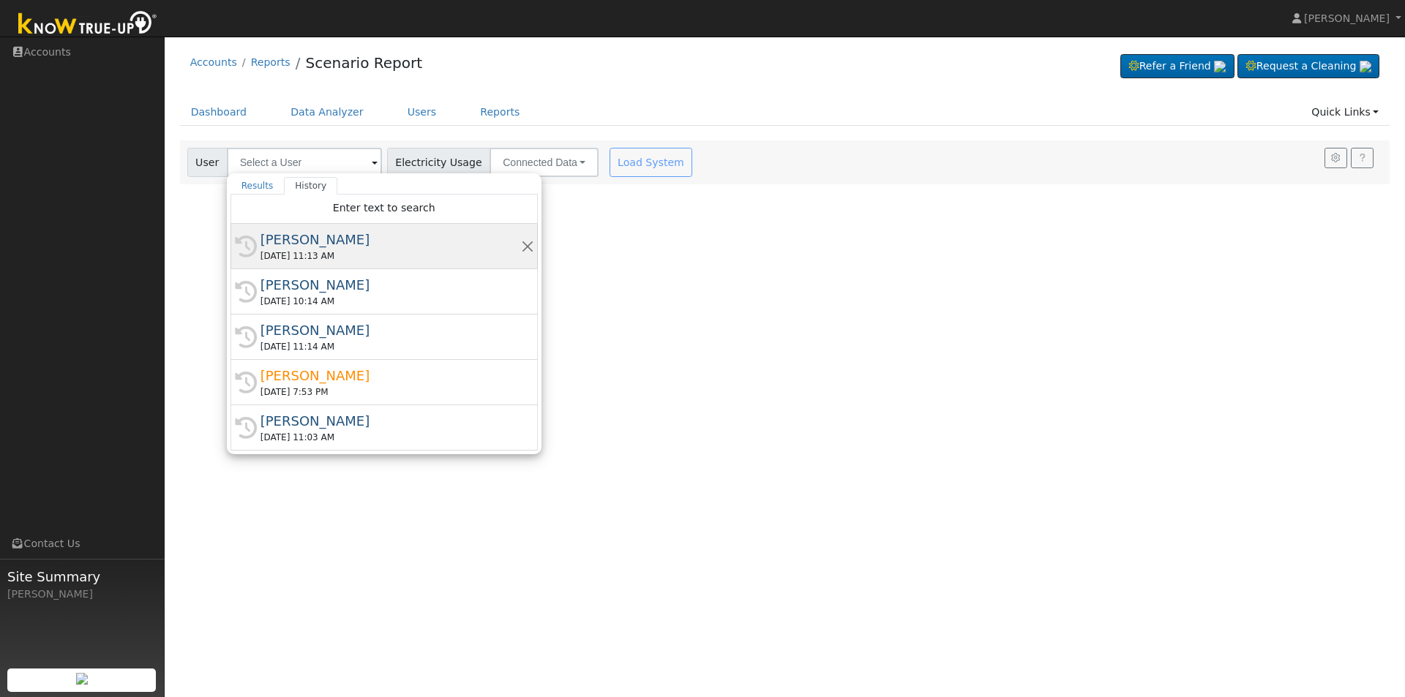
click at [297, 256] on div "09/08/2025 11:13 AM" at bounding box center [391, 256] width 261 height 13
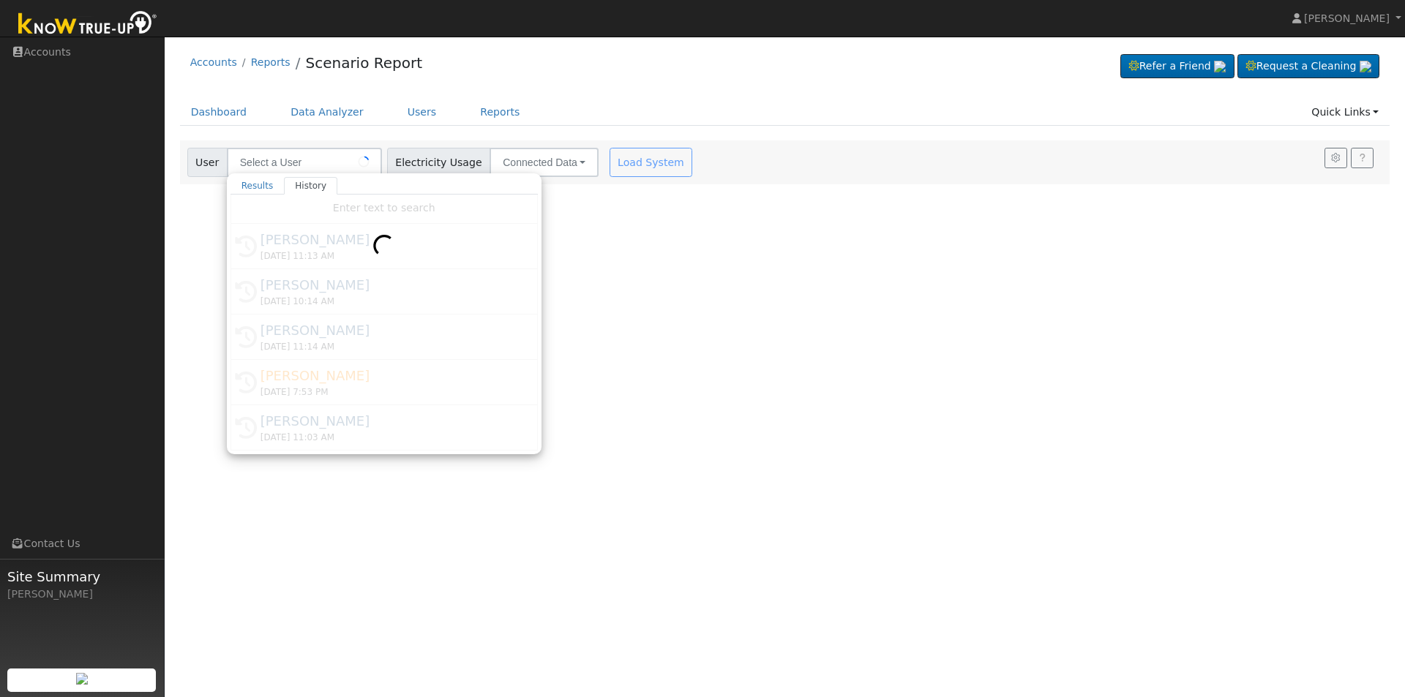
type input "Noelle Anderson"
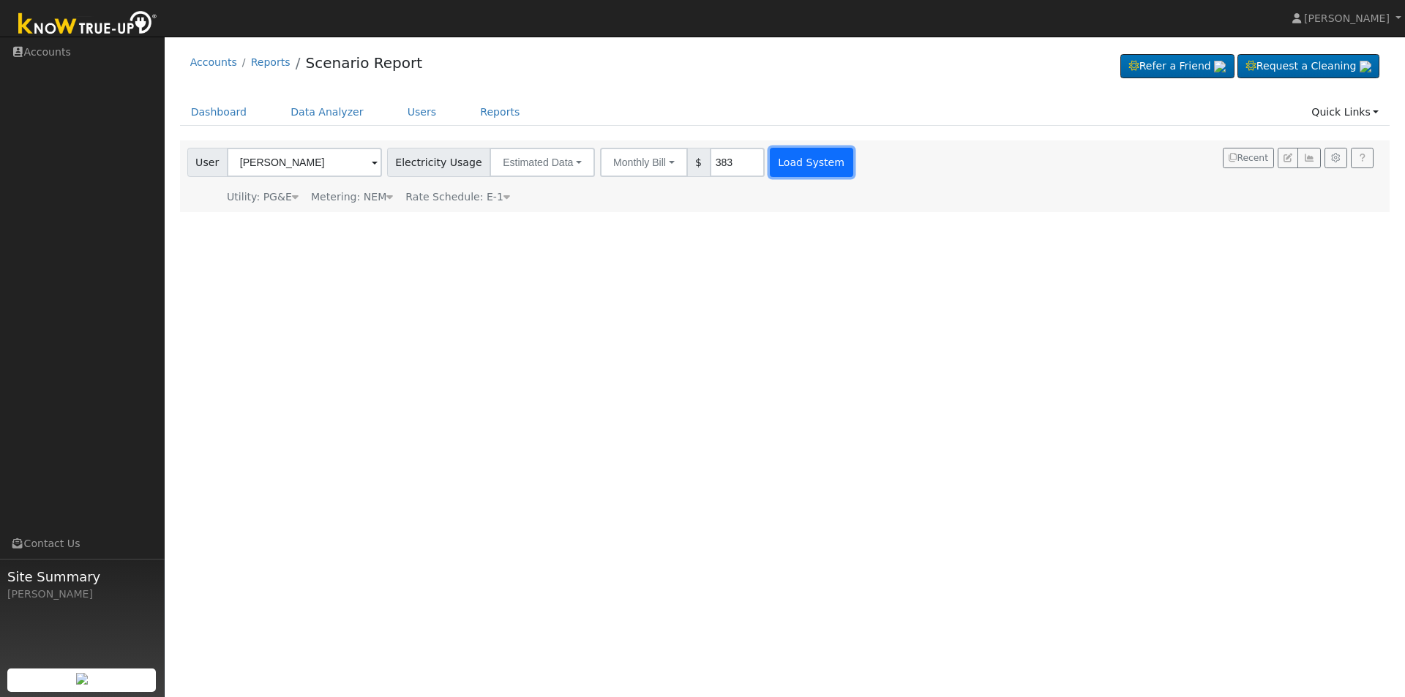
click at [795, 157] on button "Load System" at bounding box center [811, 162] width 83 height 29
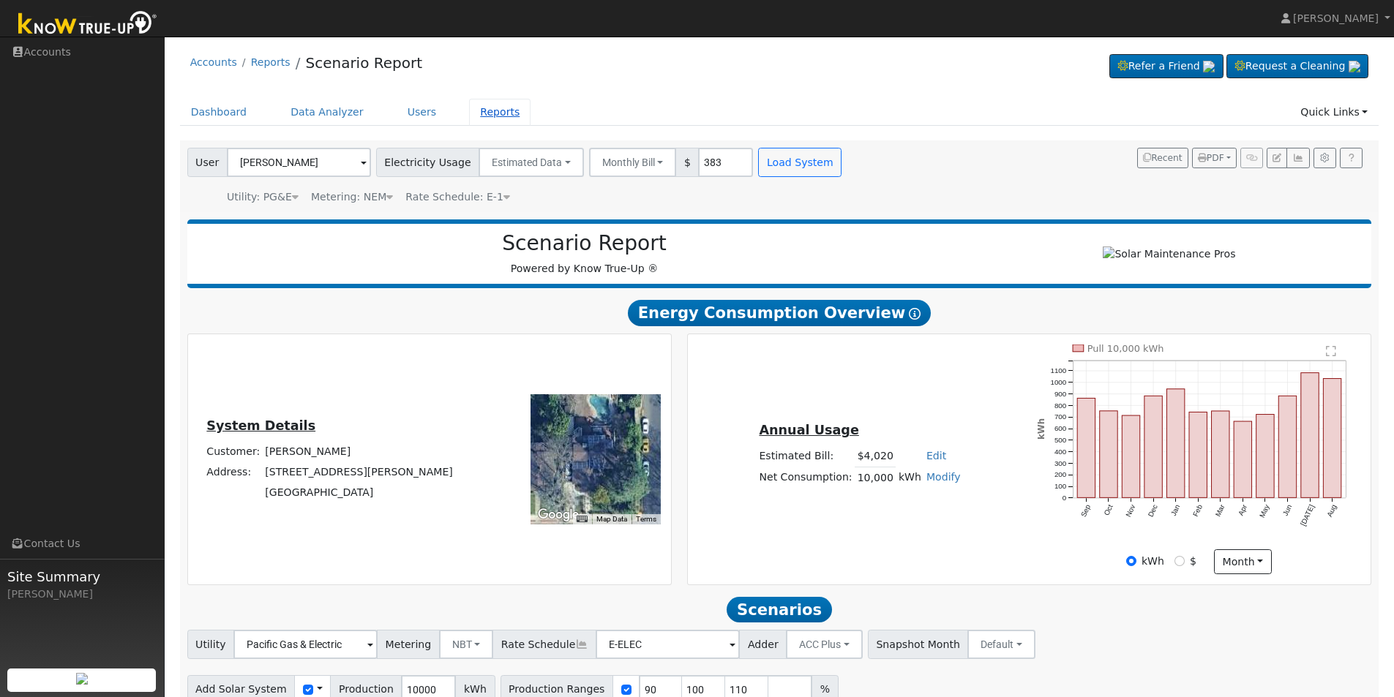
click at [473, 107] on link "Reports" at bounding box center [499, 112] width 61 height 27
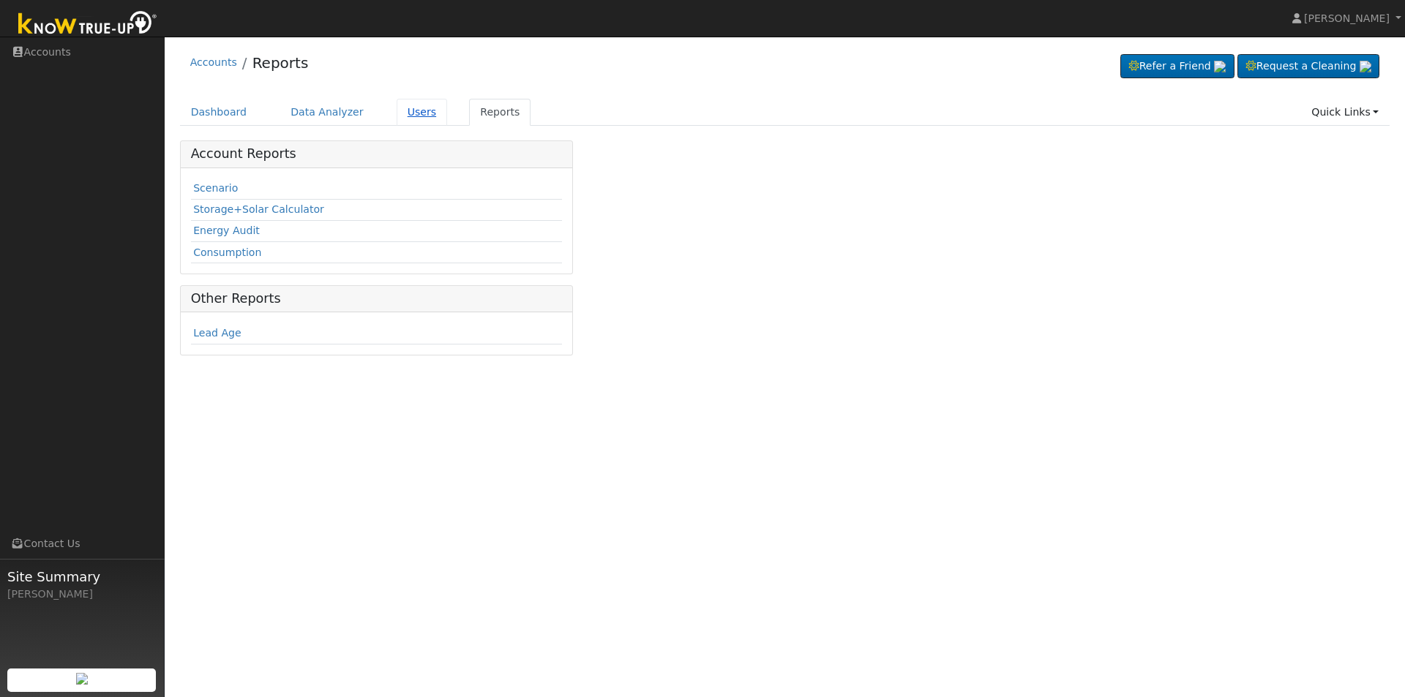
click at [412, 109] on link "Users" at bounding box center [422, 112] width 51 height 27
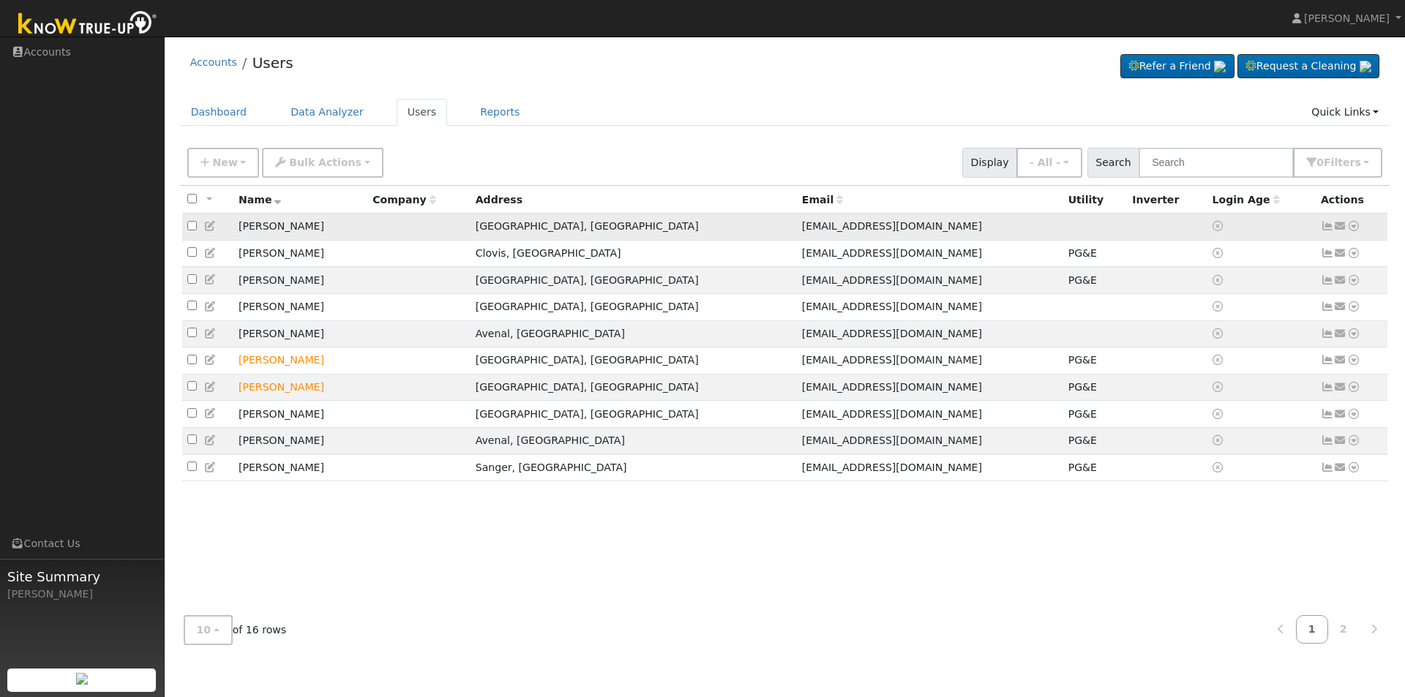
click at [1330, 229] on icon at bounding box center [1327, 226] width 13 height 10
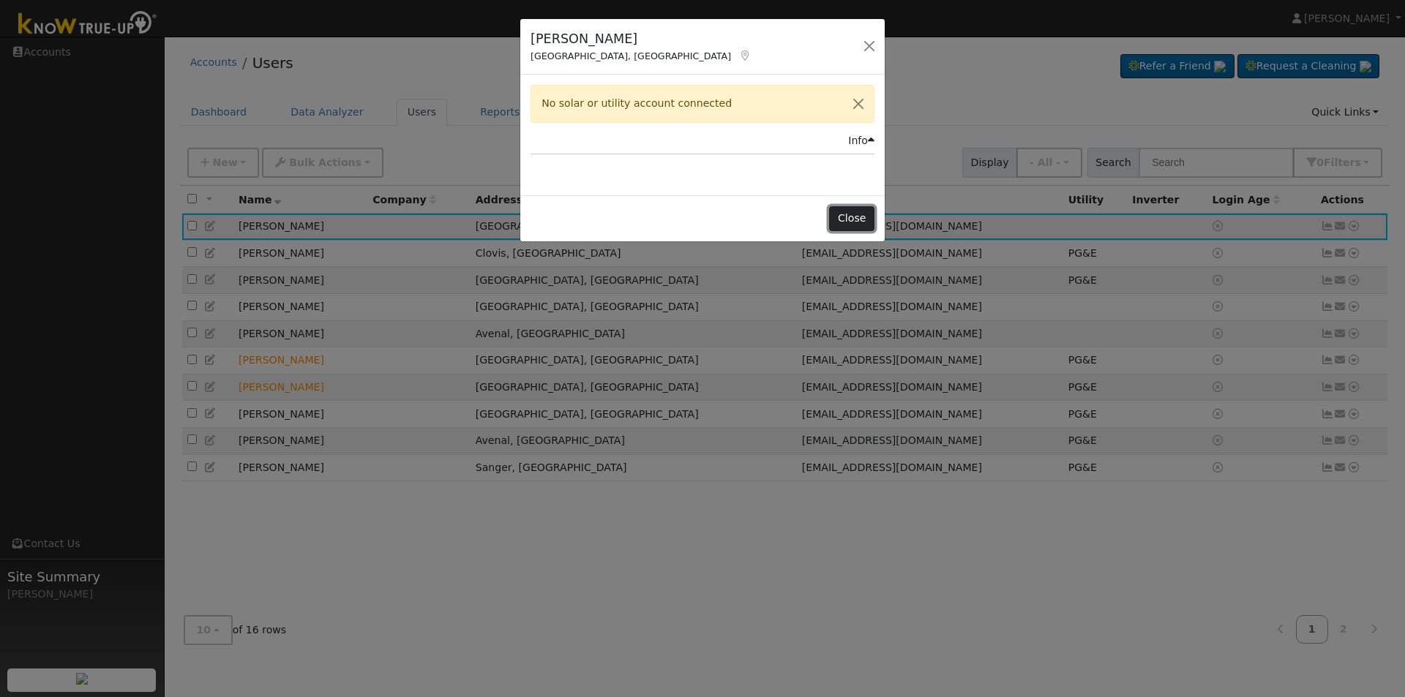
click at [866, 215] on button "Close" at bounding box center [851, 218] width 45 height 25
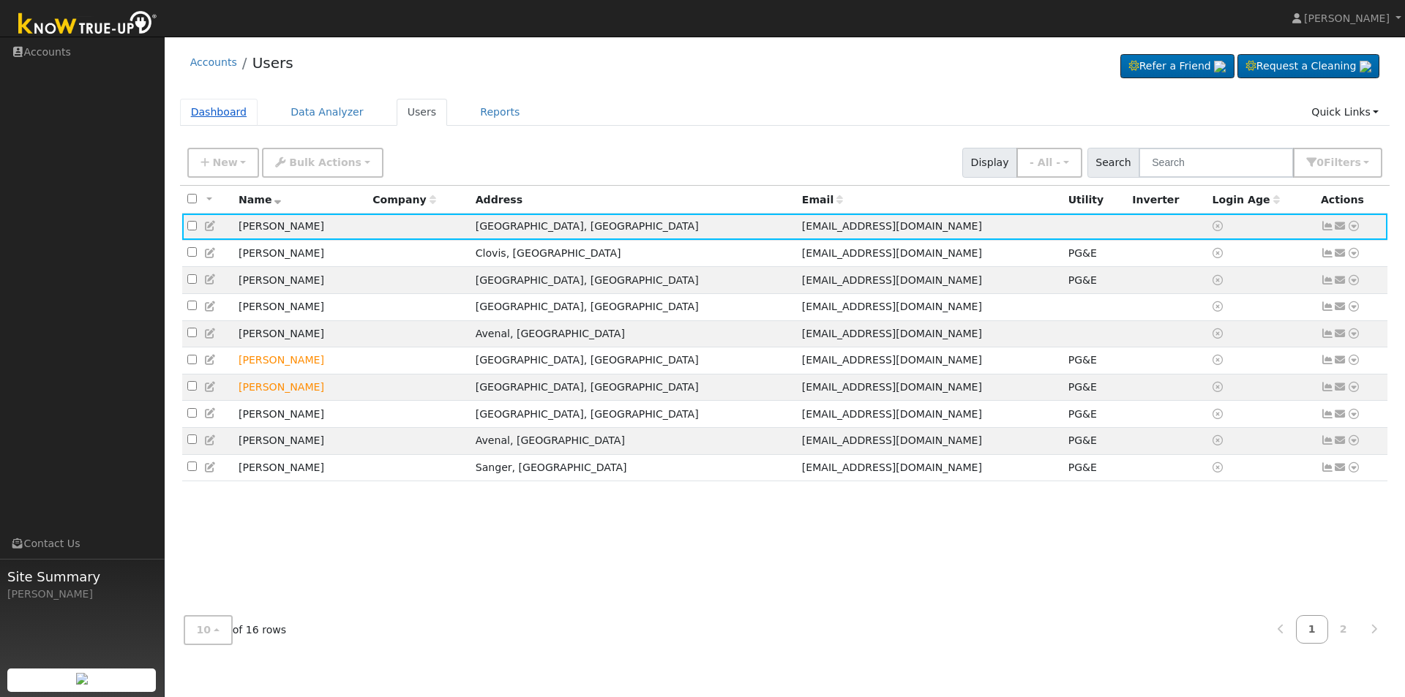
click at [233, 114] on link "Dashboard" at bounding box center [219, 112] width 78 height 27
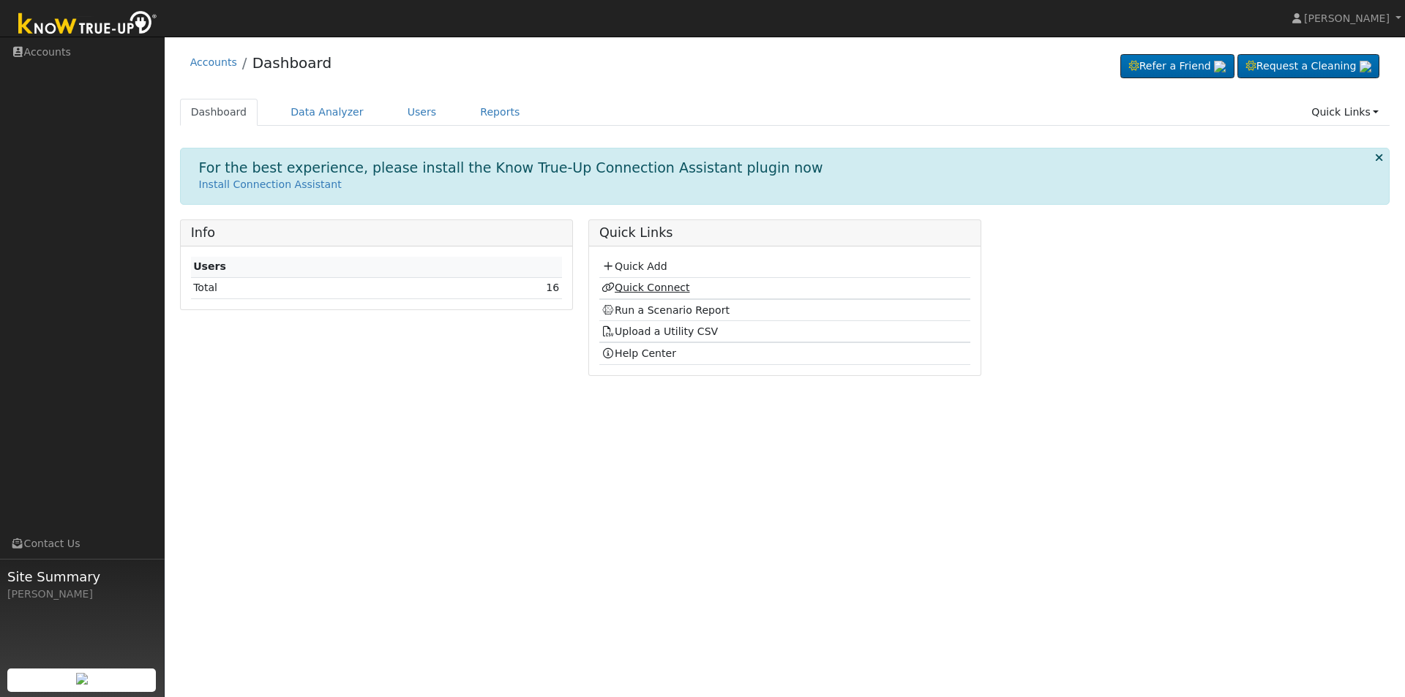
click at [649, 283] on link "Quick Connect" at bounding box center [646, 288] width 88 height 12
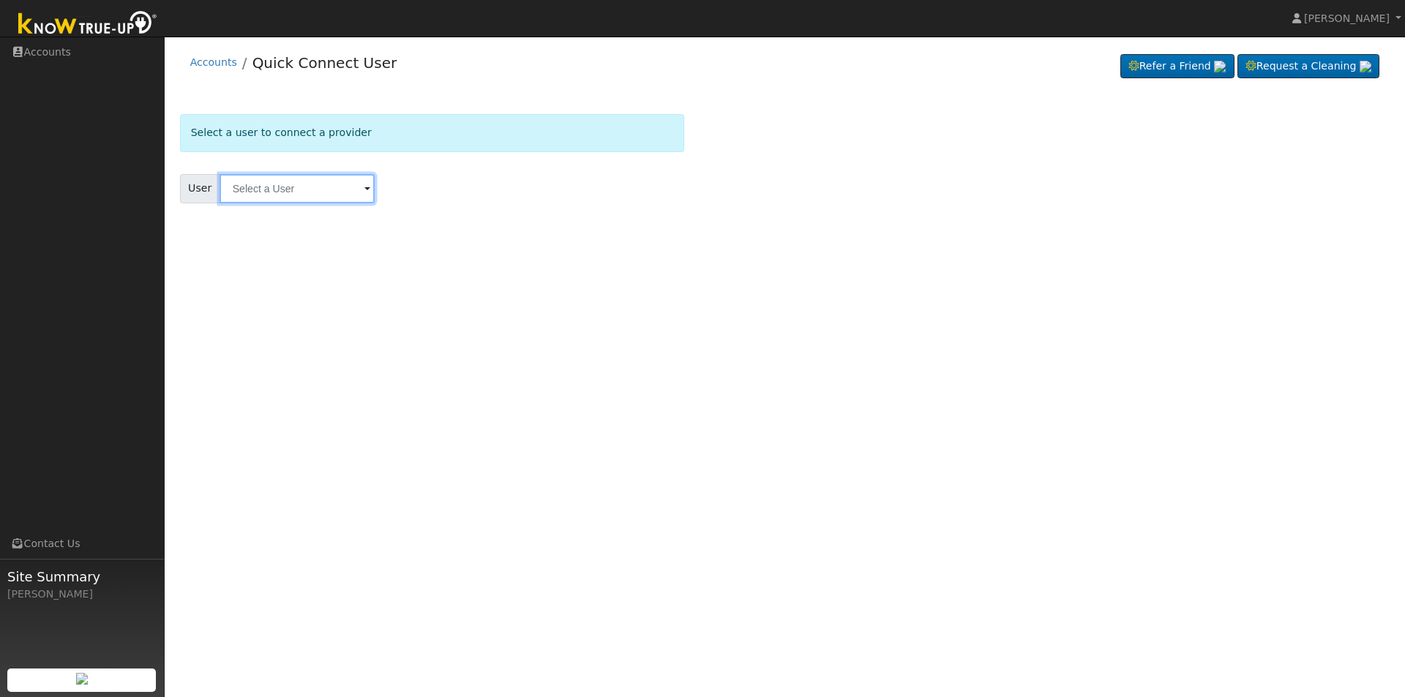
click at [309, 195] on input "text" at bounding box center [297, 188] width 155 height 29
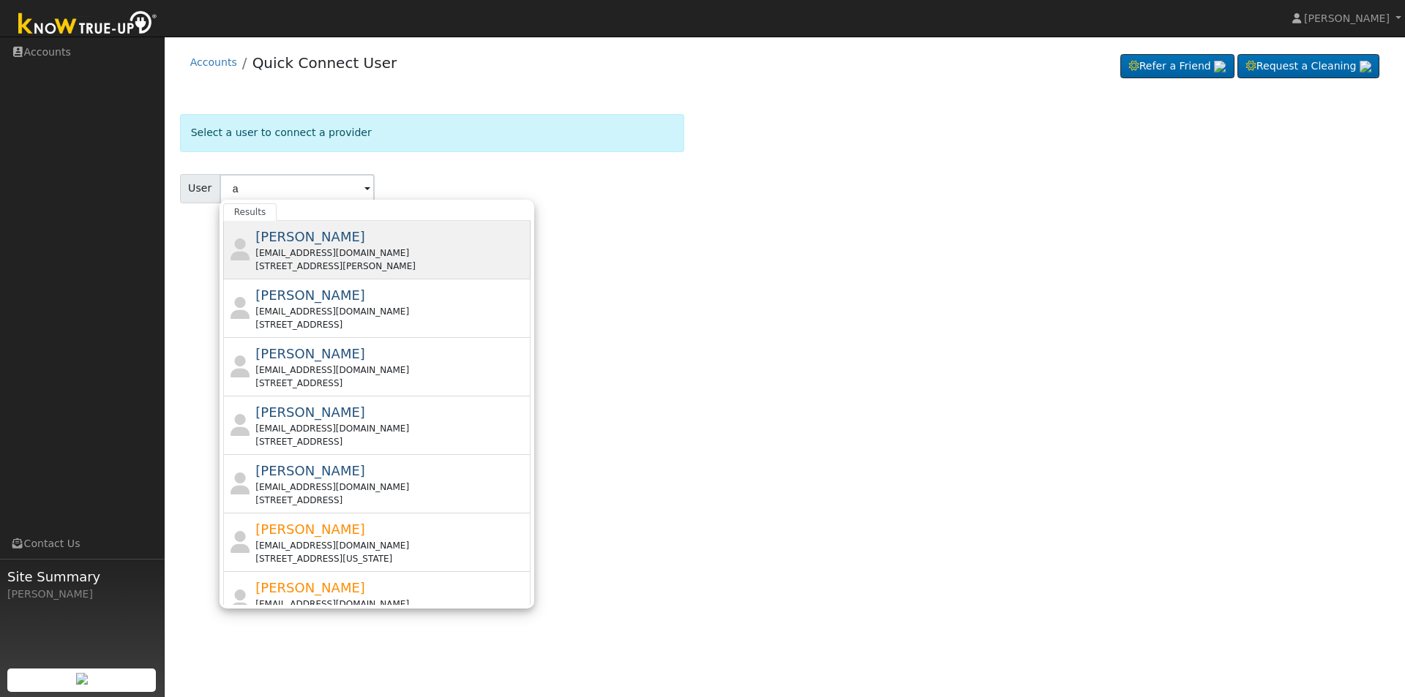
click at [297, 255] on div "noellejeschien@mac.com" at bounding box center [391, 253] width 272 height 13
type input "Noelle Anderson"
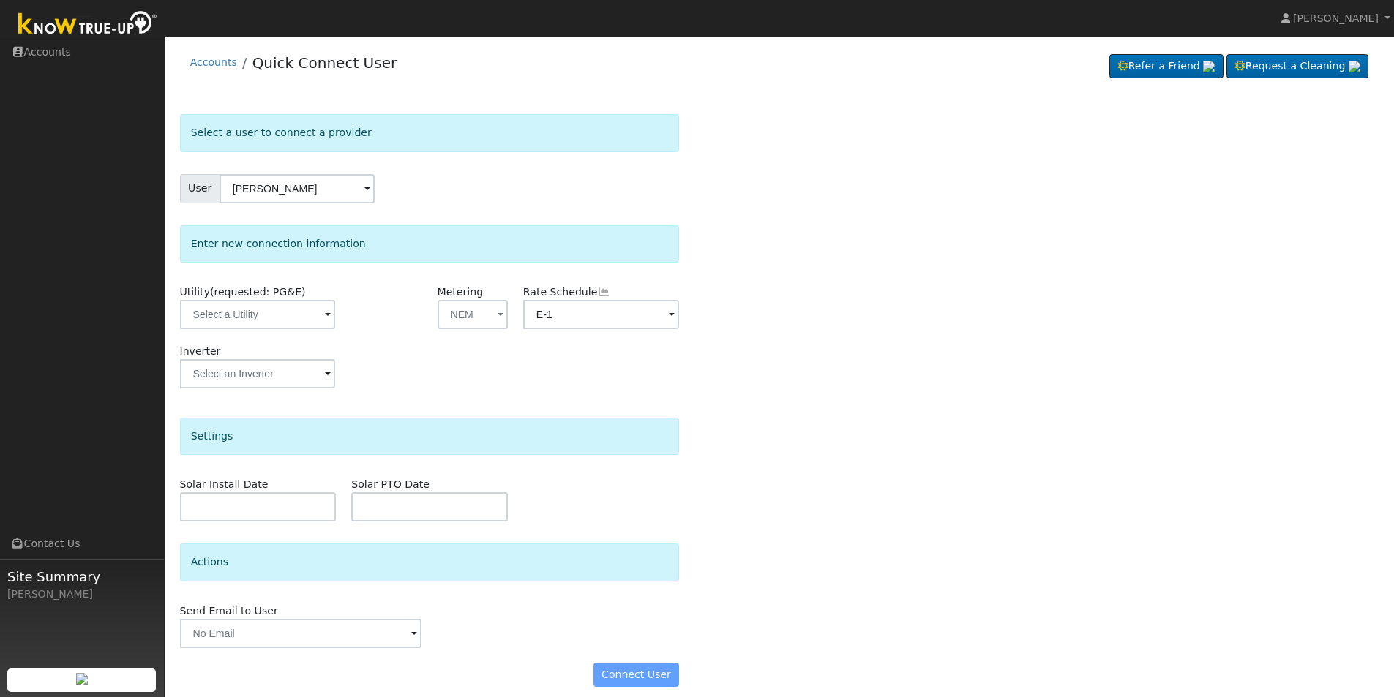
scroll to position [12, 0]
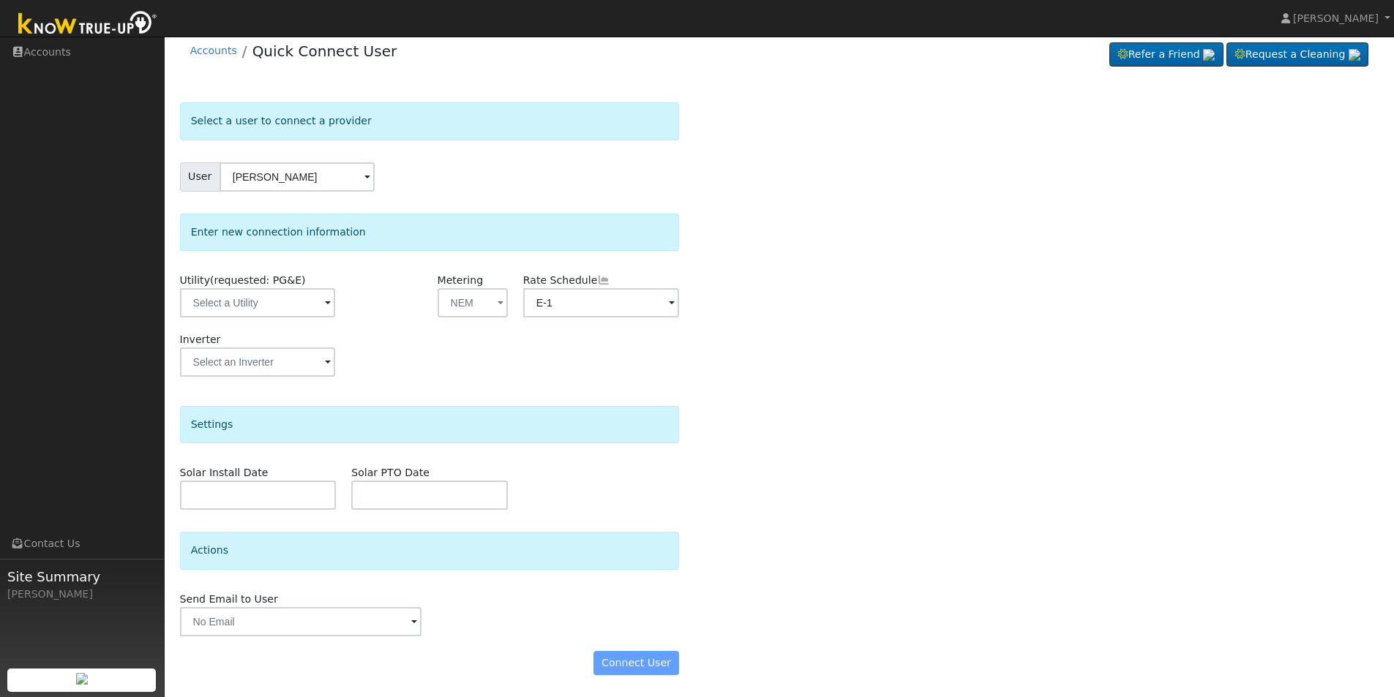
click at [637, 663] on div "Connect User" at bounding box center [429, 663] width 515 height 25
click at [319, 299] on input "text" at bounding box center [257, 302] width 155 height 29
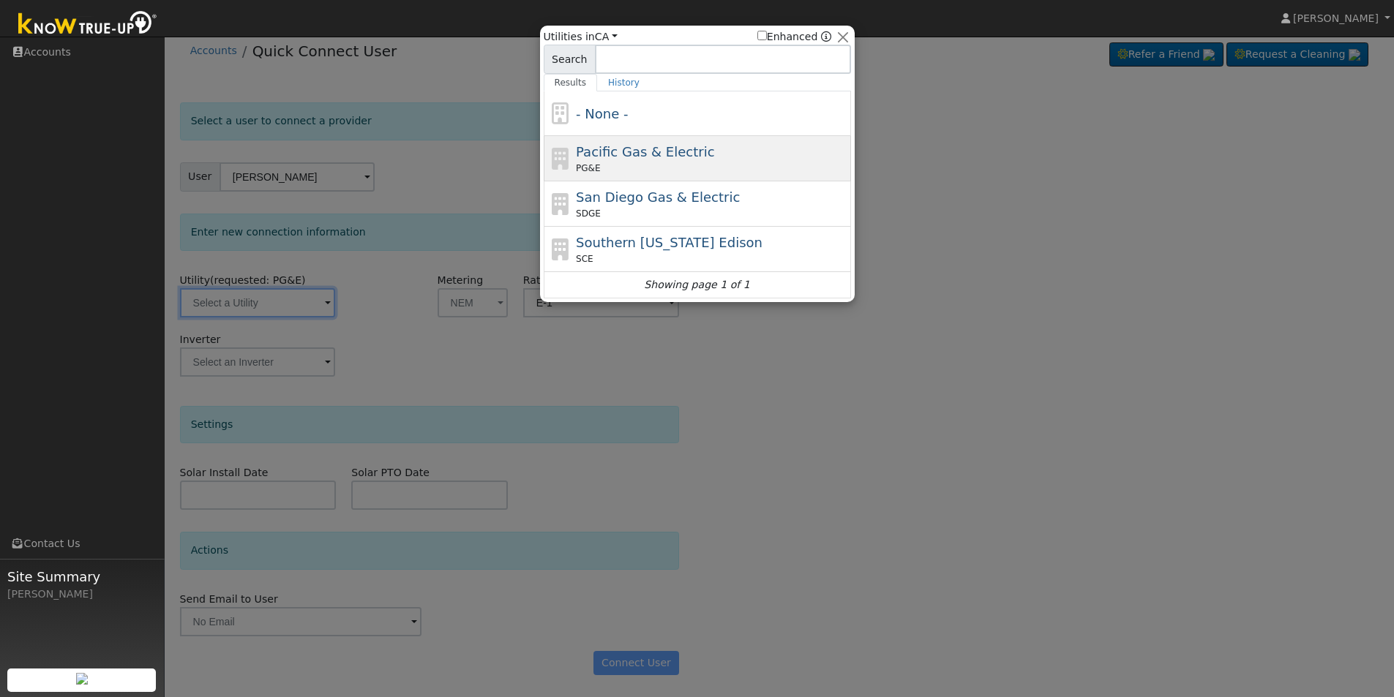
click at [589, 156] on span "Pacific Gas & Electric" at bounding box center [645, 151] width 138 height 15
type input "PG&E"
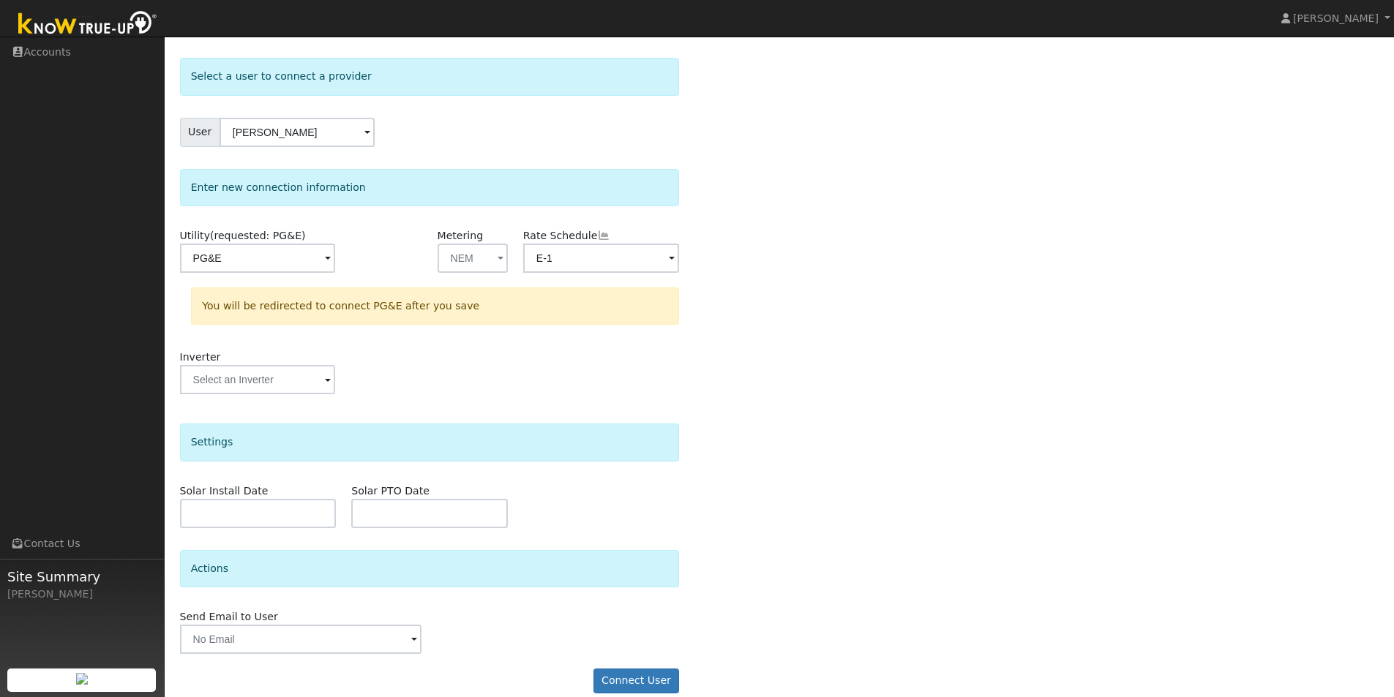
scroll to position [75, 0]
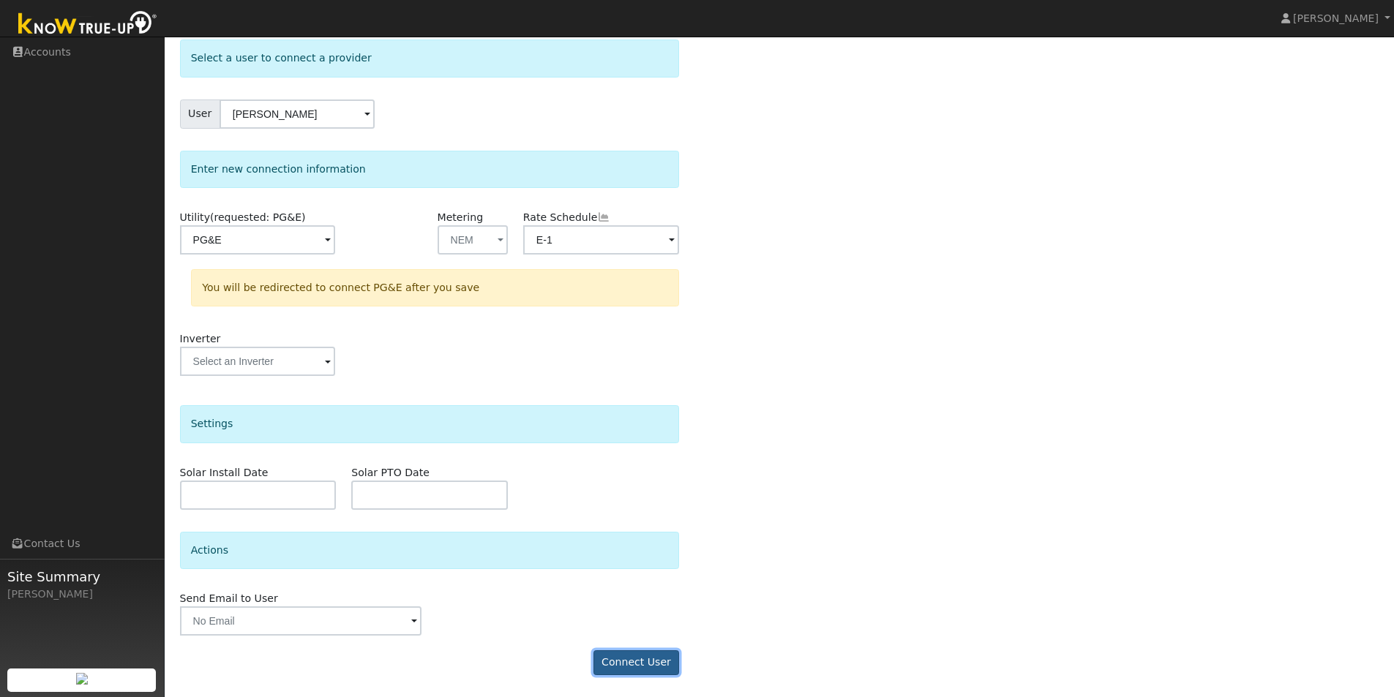
click at [639, 673] on button "Connect User" at bounding box center [637, 663] width 86 height 25
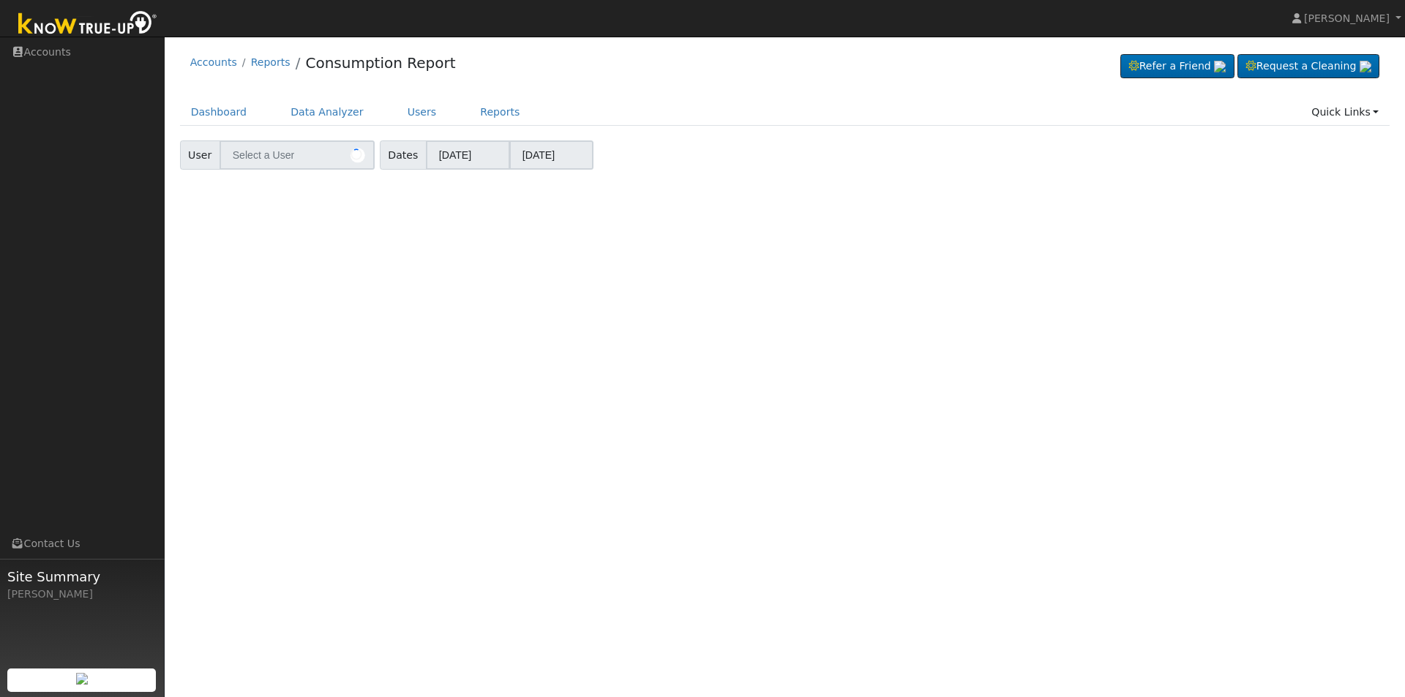
type input "[PERSON_NAME]"
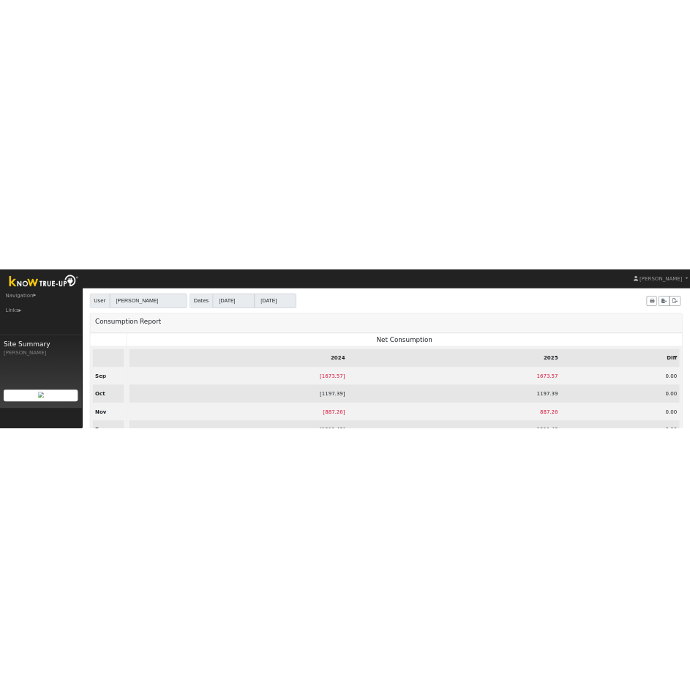
scroll to position [118, 0]
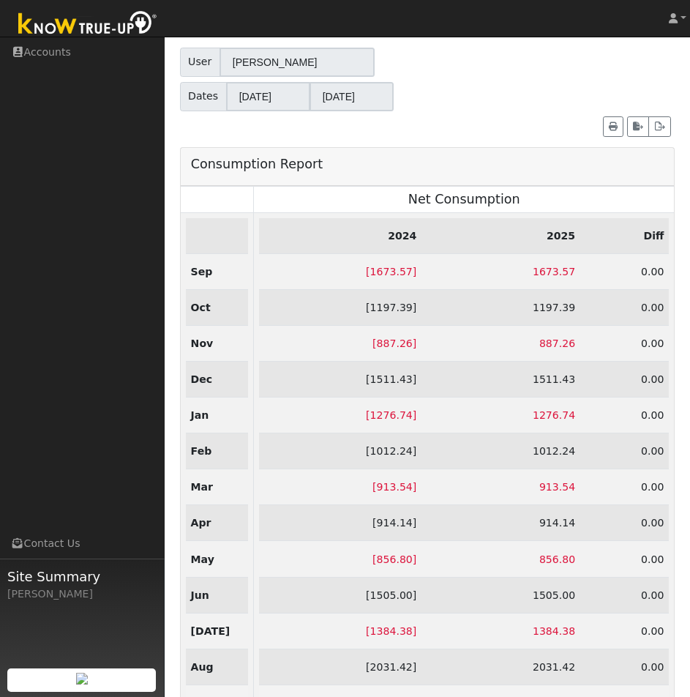
click at [185, 349] on div "Dave Shea Dave Shea Profile Help Center Terms Of Service See What's New Log Out…" at bounding box center [345, 332] width 690 height 826
click at [469, 86] on div "Dates Year 09/01/2024 Year 08/31/2025" at bounding box center [427, 96] width 495 height 29
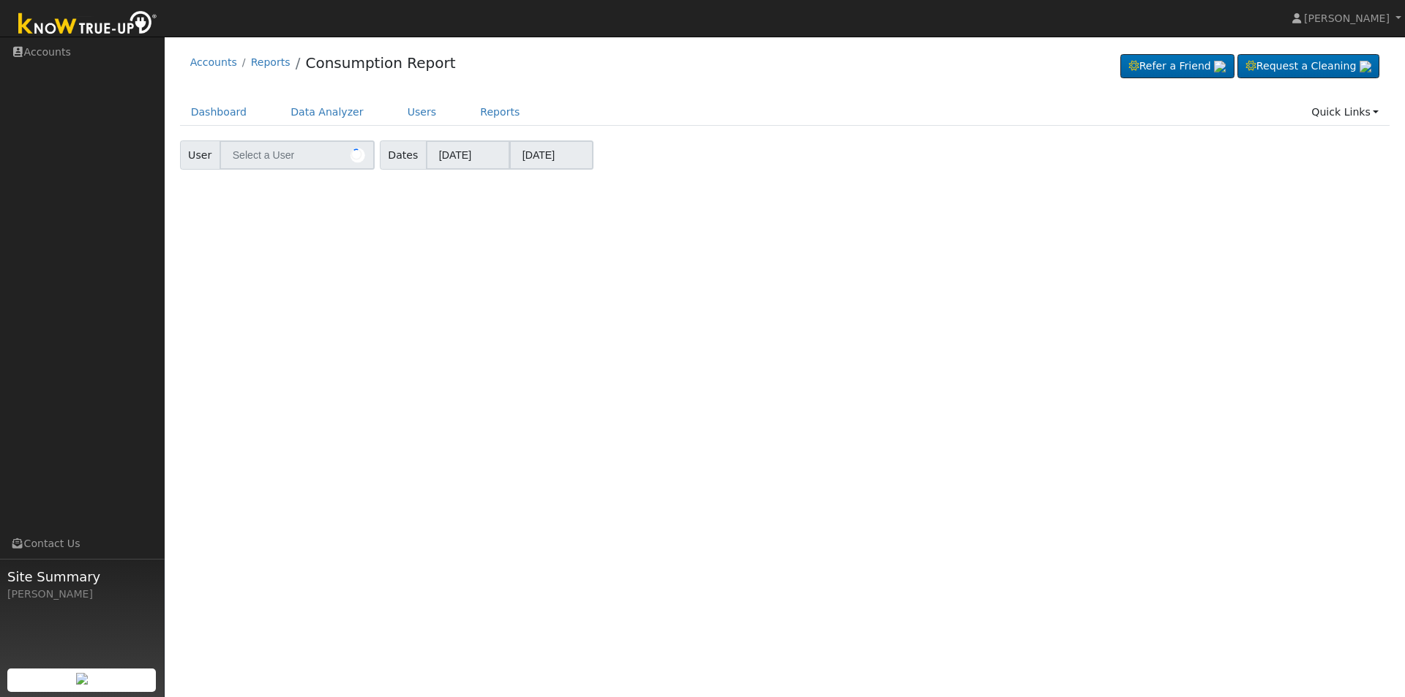
type input "[PERSON_NAME]"
